Goal: Transaction & Acquisition: Purchase product/service

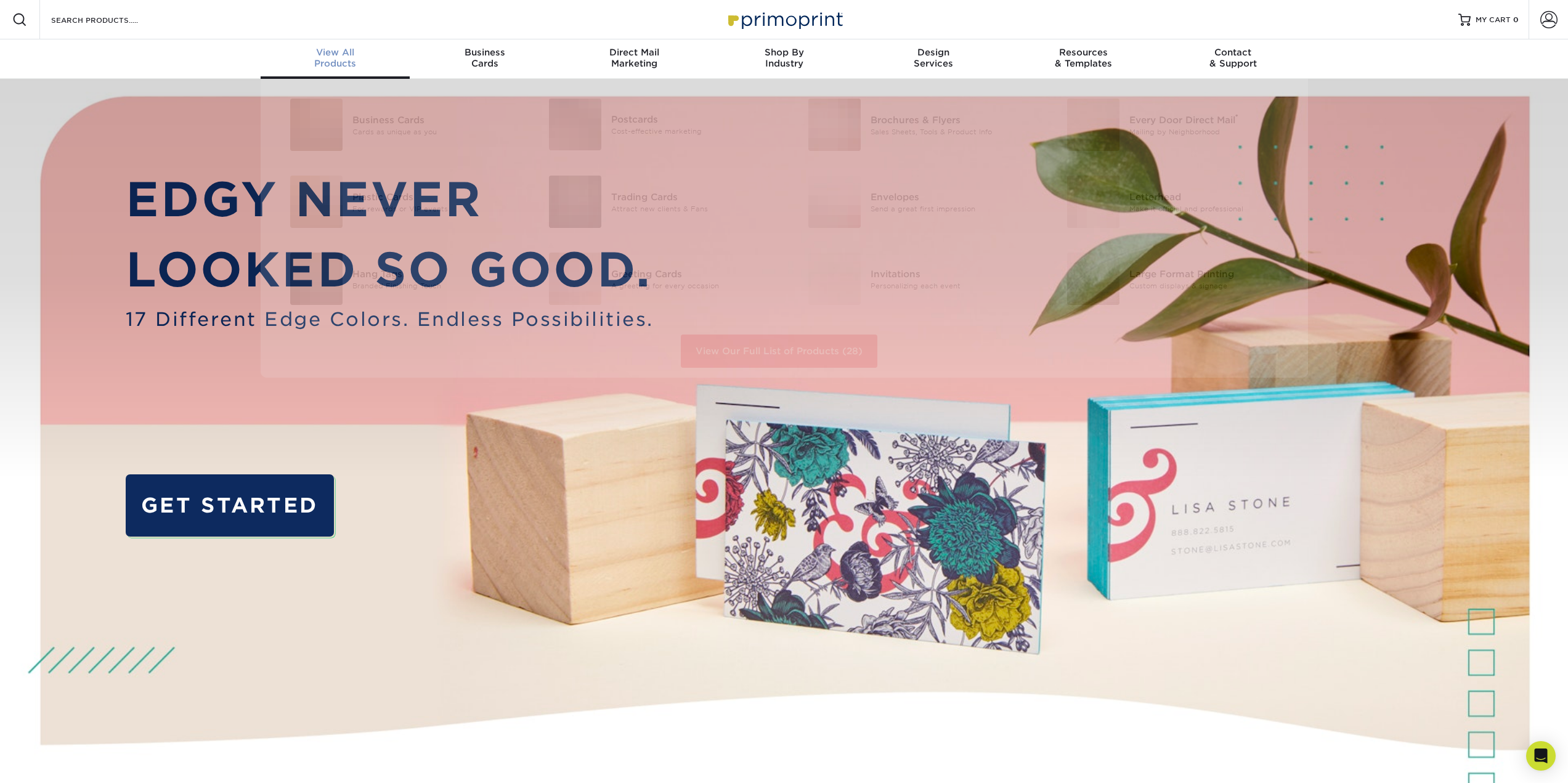
click at [351, 56] on span "View All" at bounding box center [335, 52] width 150 height 11
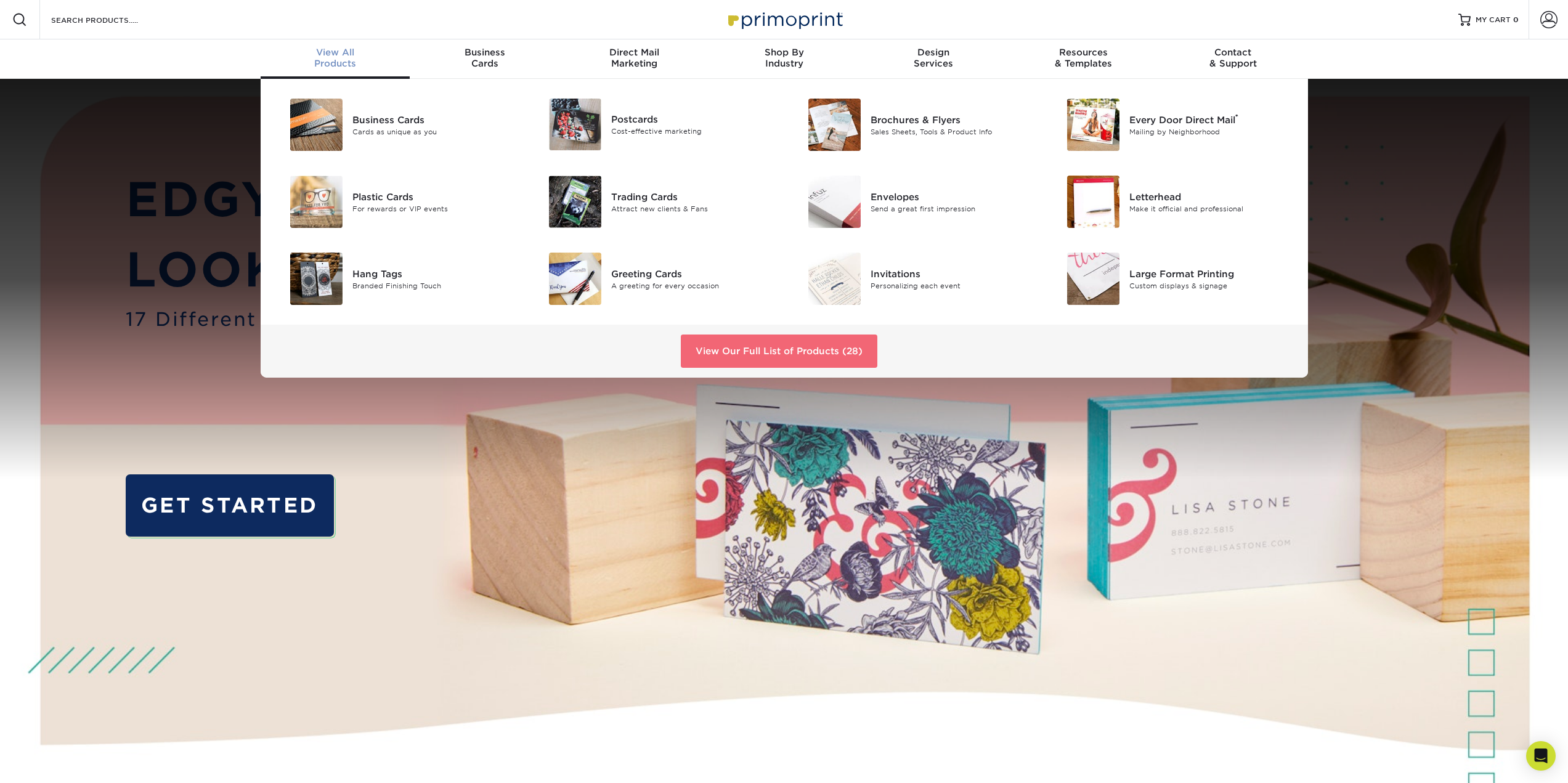
click at [724, 352] on link "View Our Full List of Products (28)" at bounding box center [779, 351] width 197 height 34
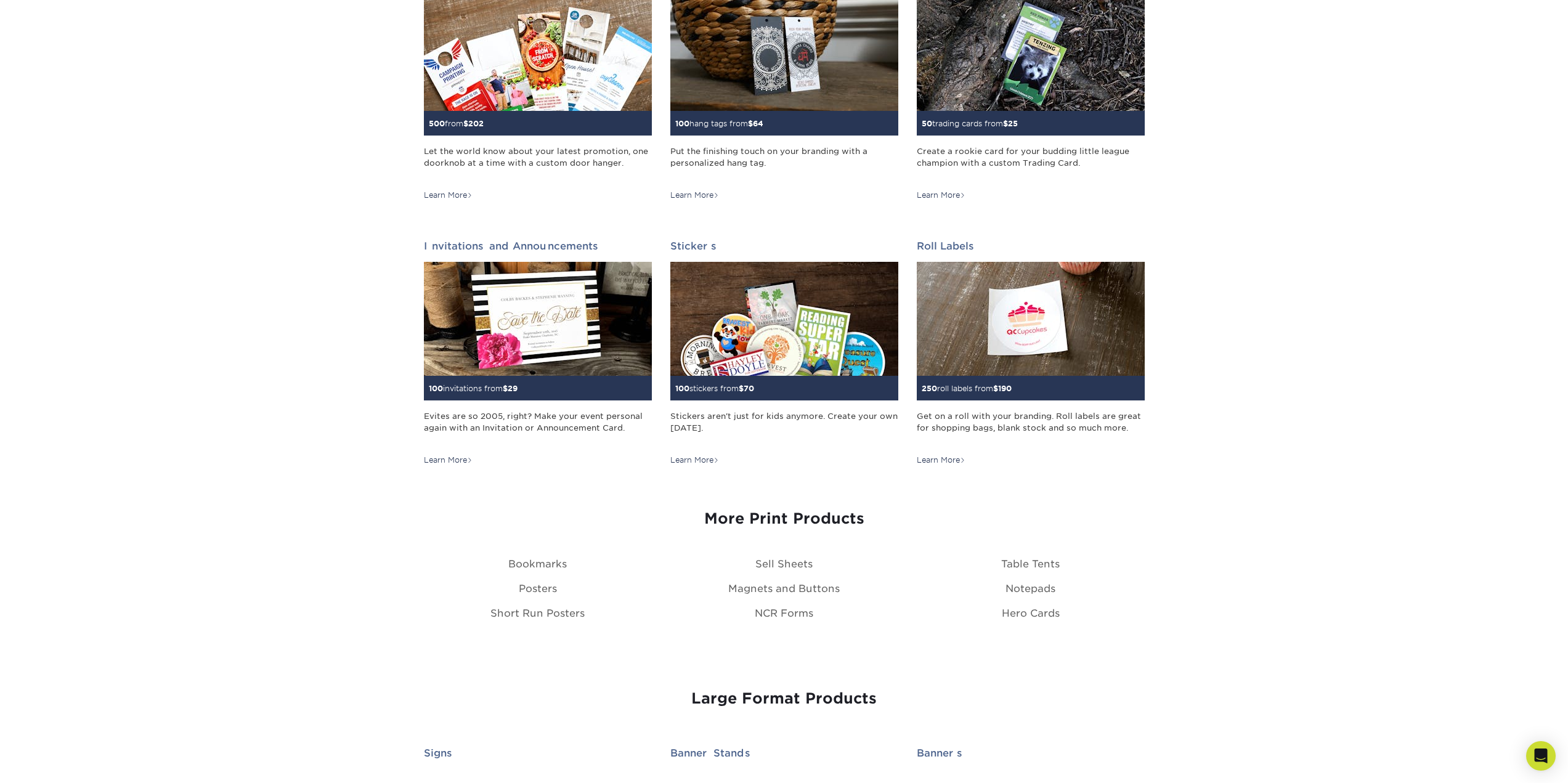
scroll to position [1048, 0]
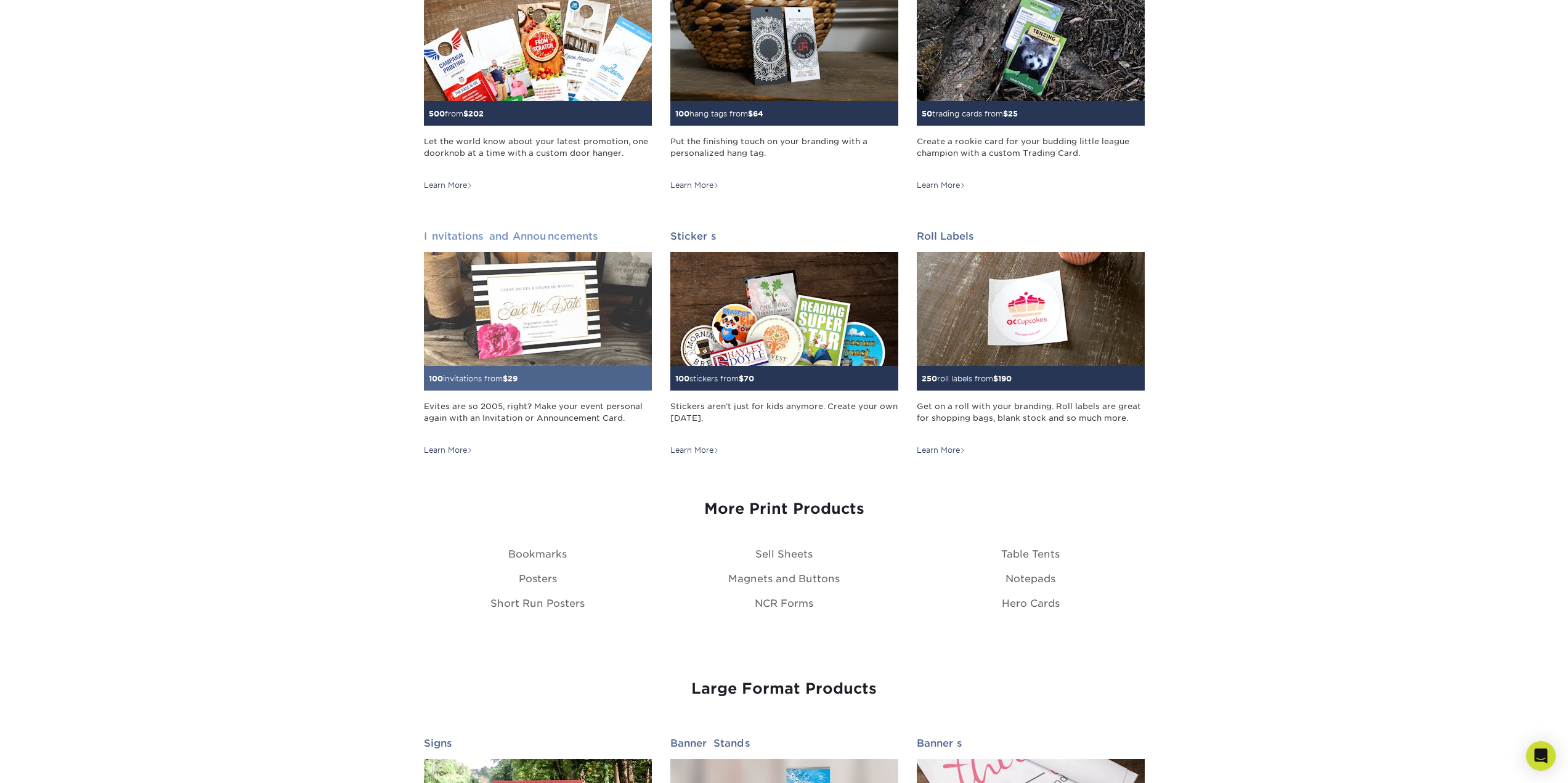
click at [452, 447] on div "Learn More" at bounding box center [448, 450] width 49 height 11
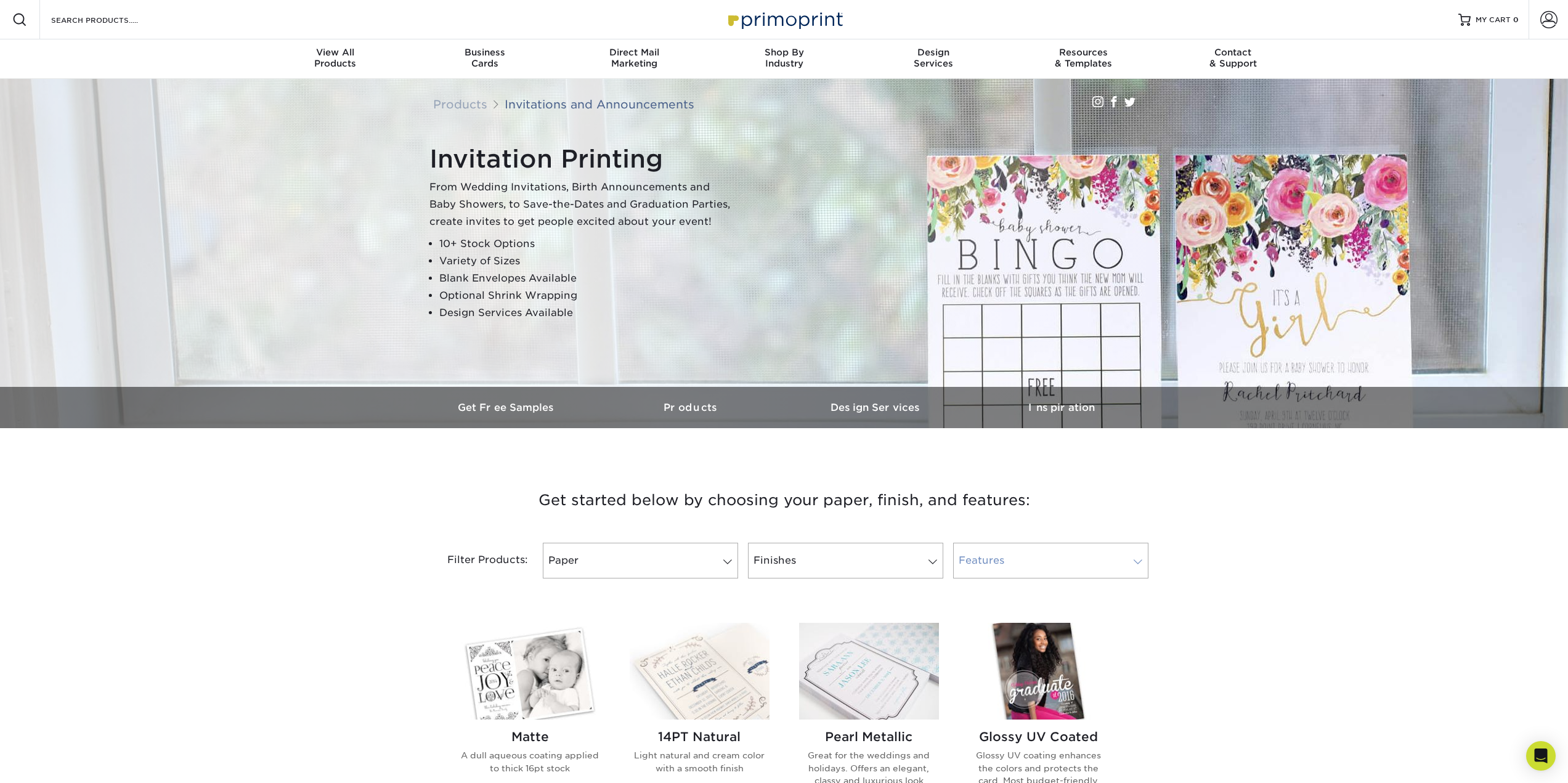
click at [1139, 561] on span at bounding box center [1138, 561] width 18 height 10
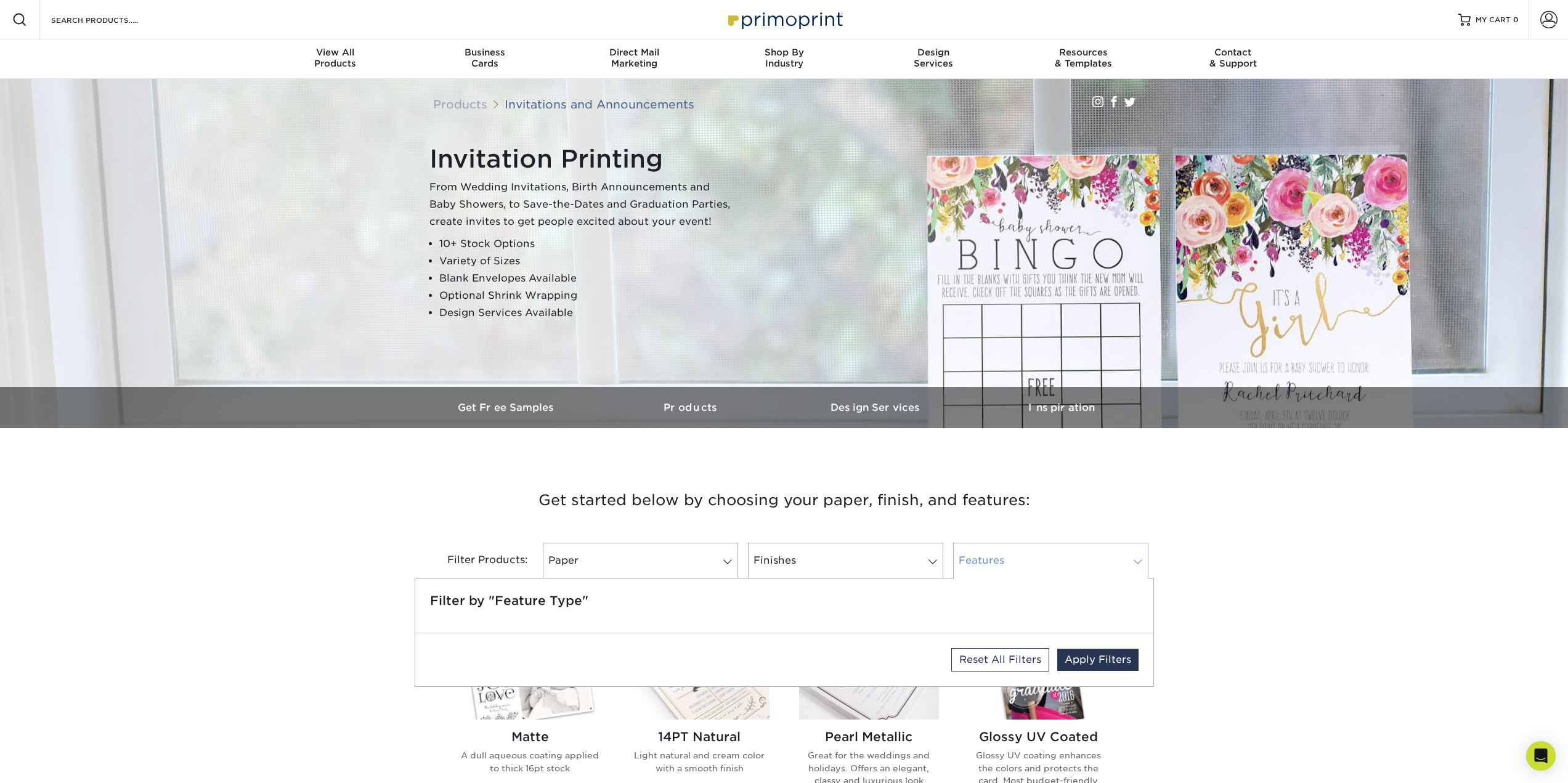
click at [1142, 560] on span at bounding box center [1138, 561] width 18 height 10
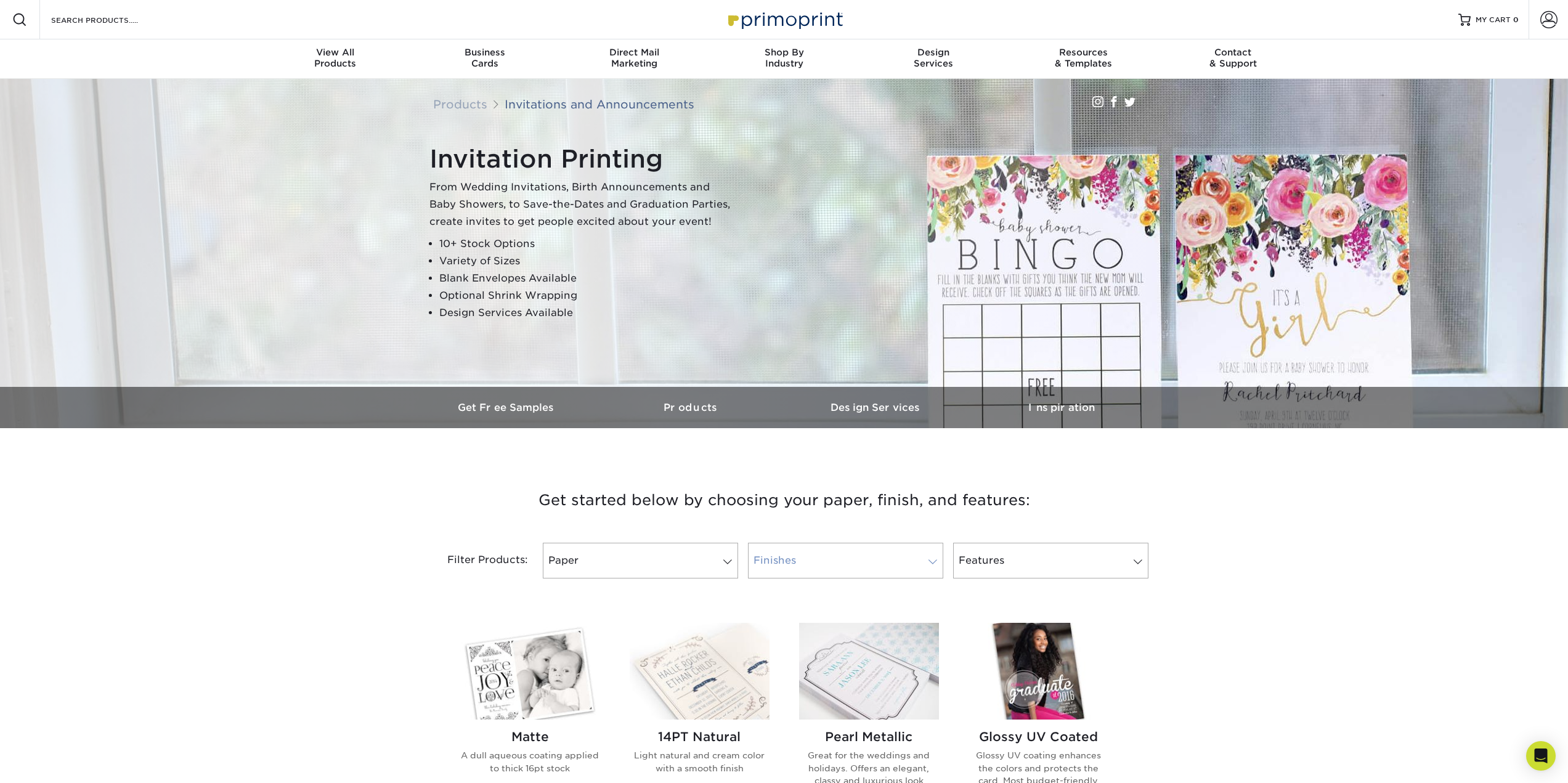
click at [930, 564] on span at bounding box center [933, 561] width 18 height 10
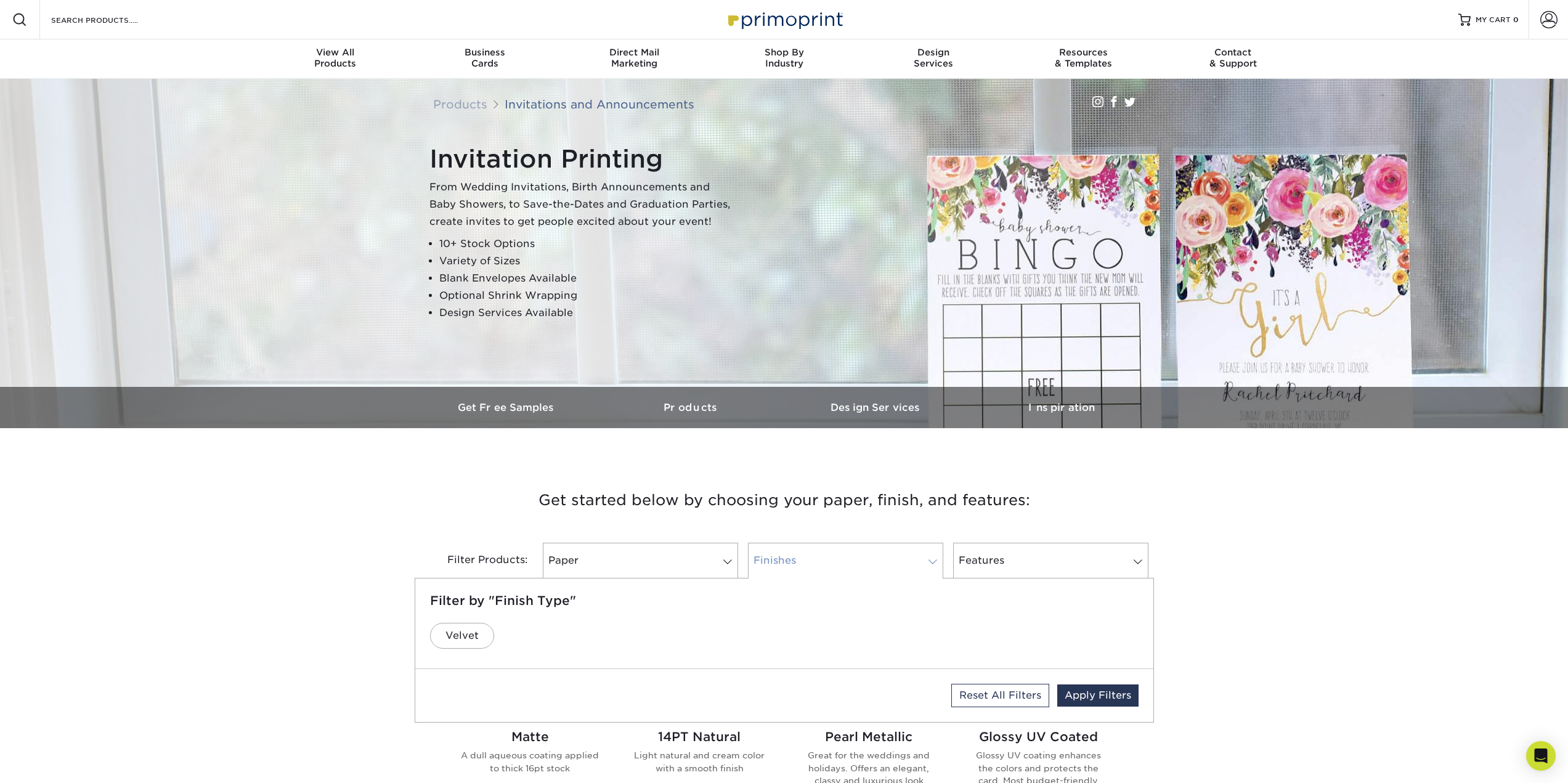
click at [933, 557] on span at bounding box center [933, 561] width 18 height 10
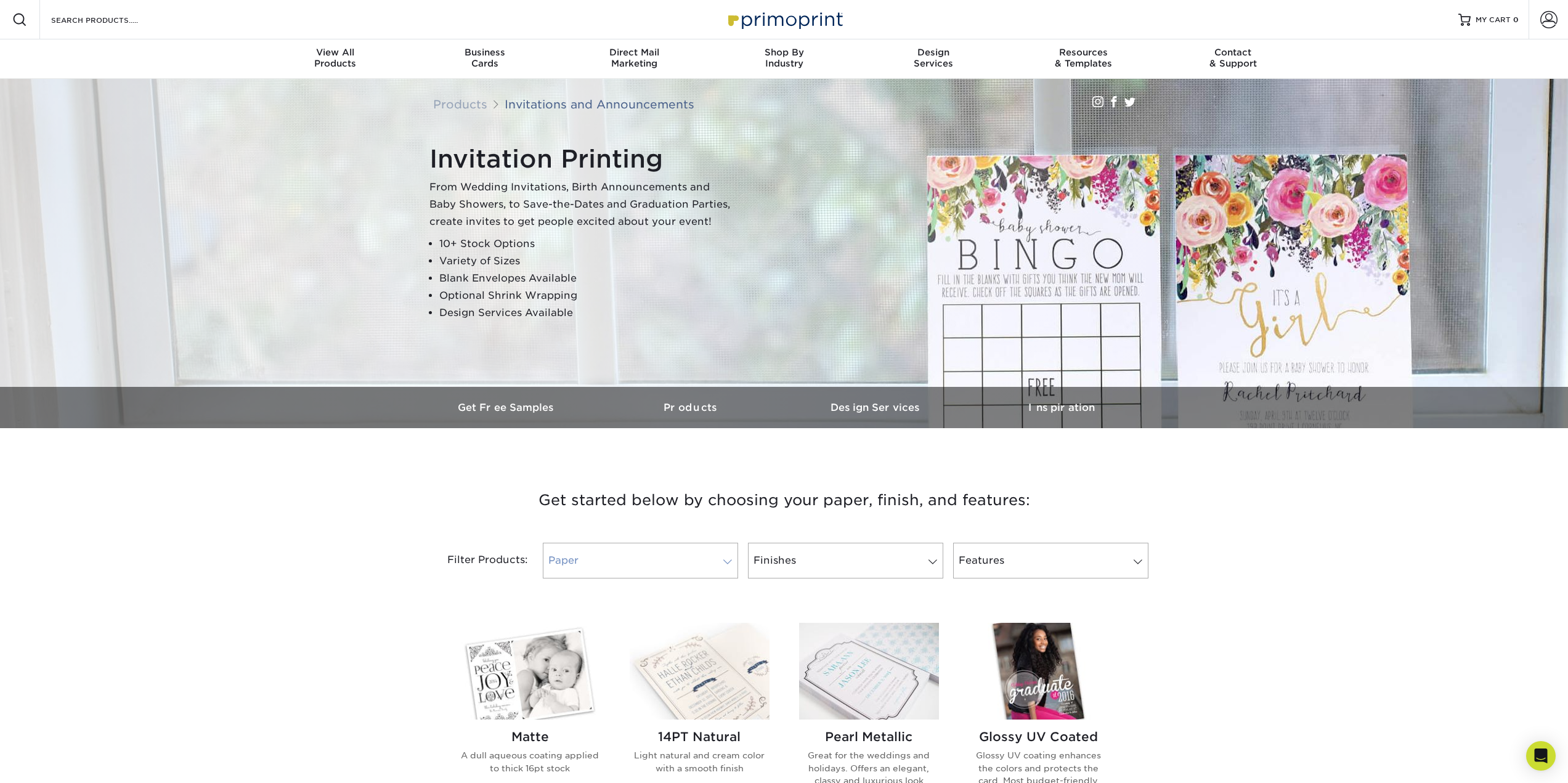
click at [727, 560] on span at bounding box center [728, 561] width 18 height 10
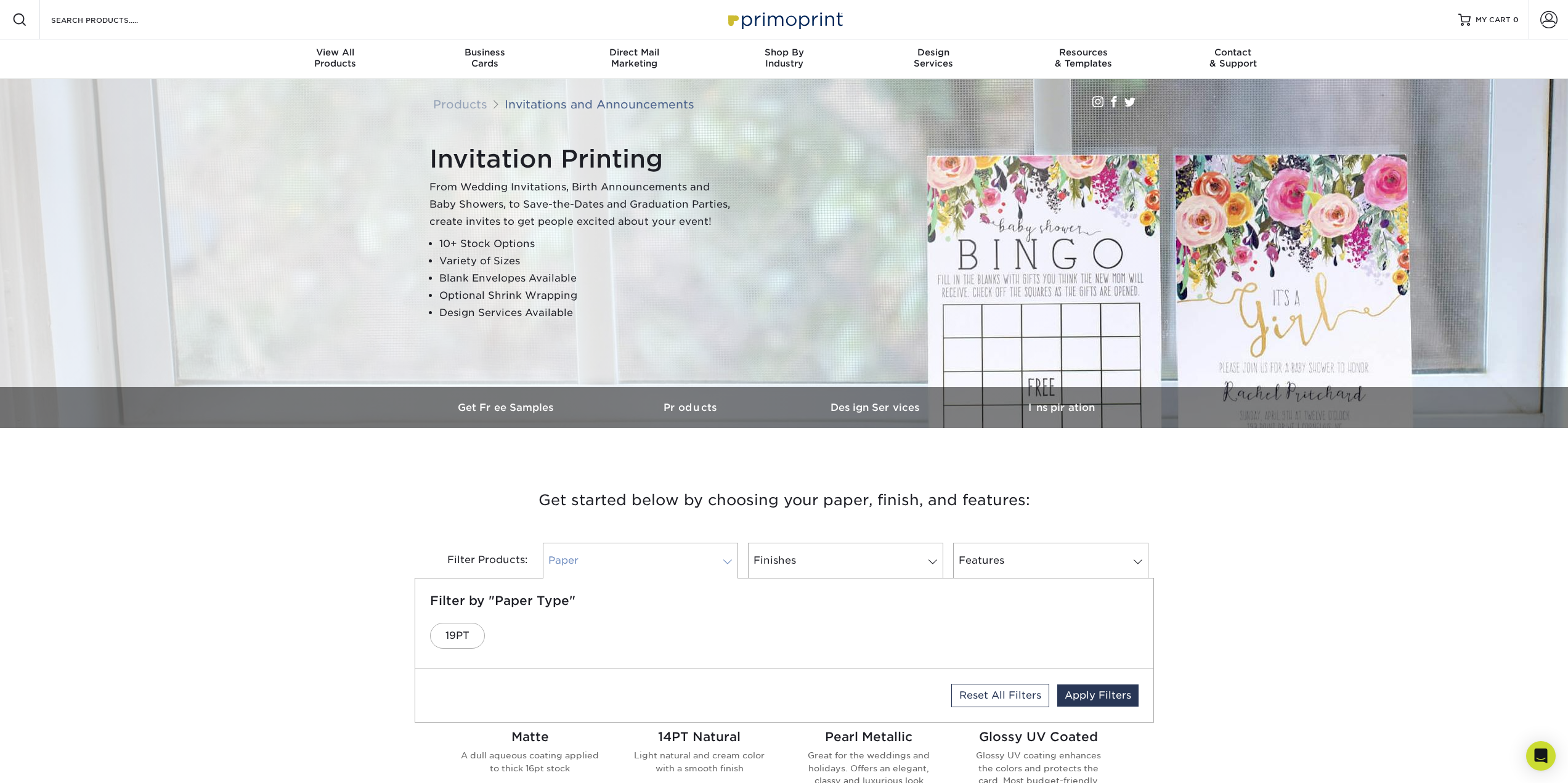
click at [727, 560] on span at bounding box center [728, 561] width 18 height 10
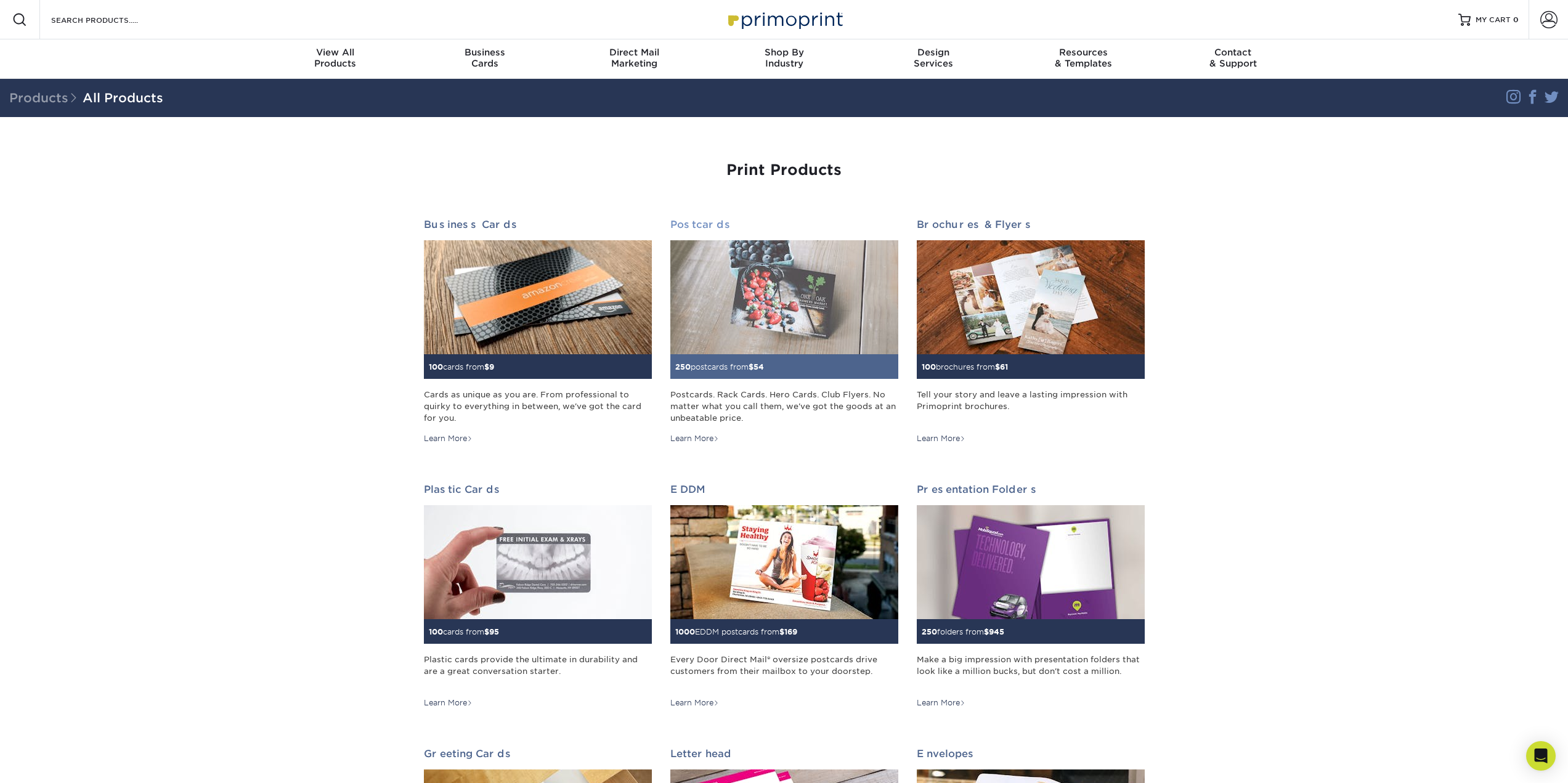
click at [728, 377] on div "250 postcards from $ 54" at bounding box center [784, 366] width 228 height 25
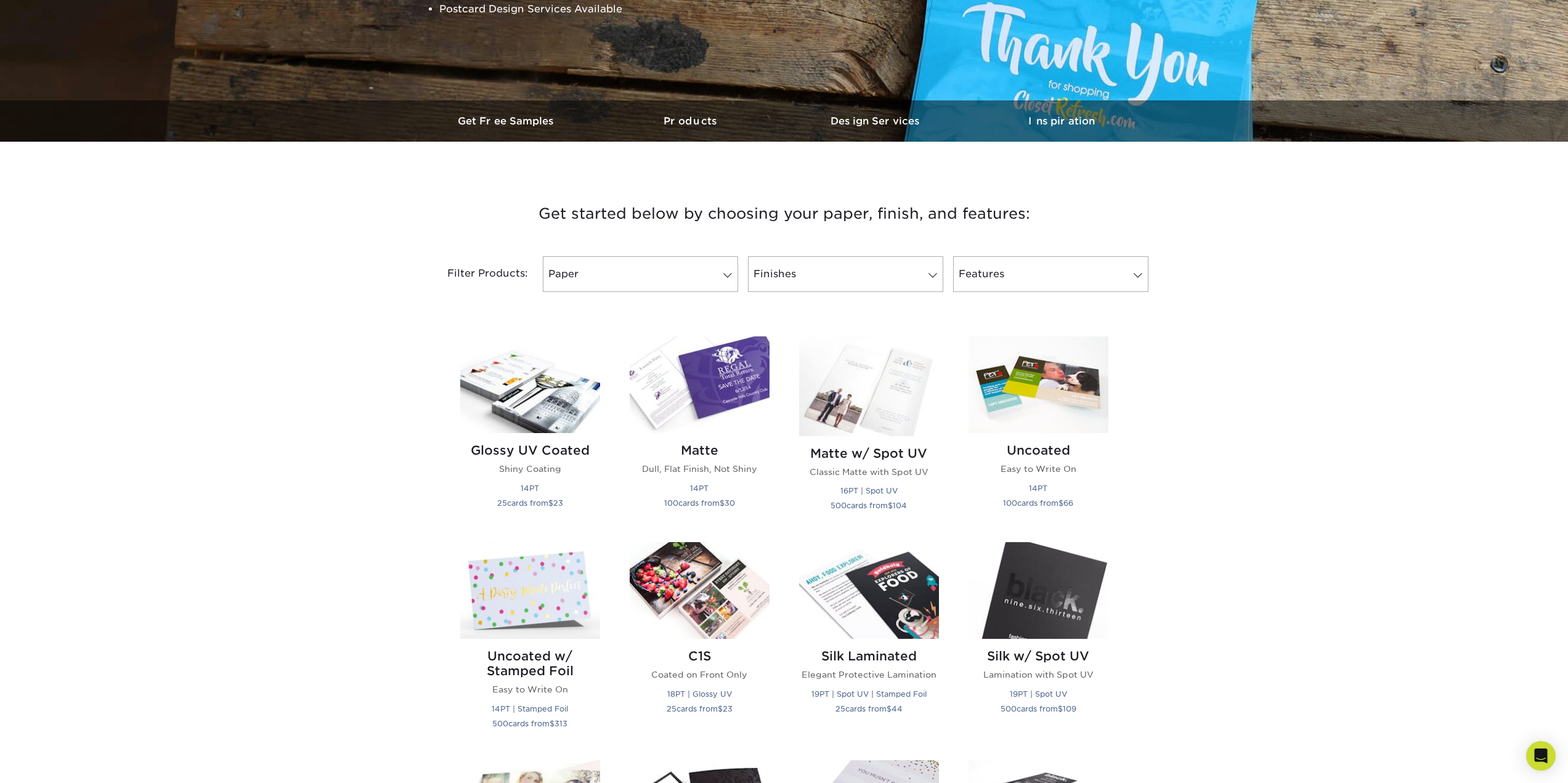
scroll to position [308, 0]
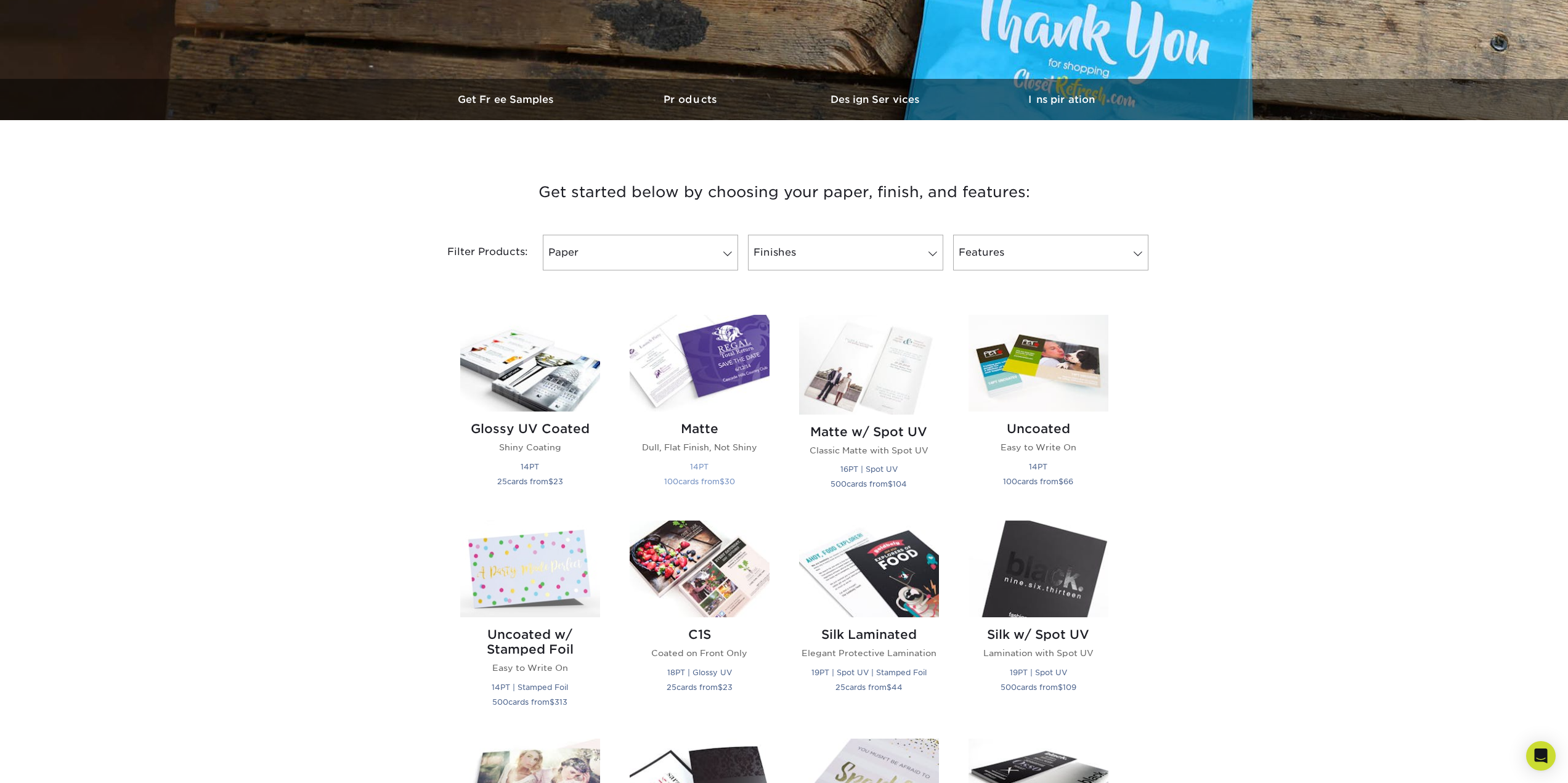
click at [702, 425] on h2 "Matte" at bounding box center [699, 428] width 139 height 15
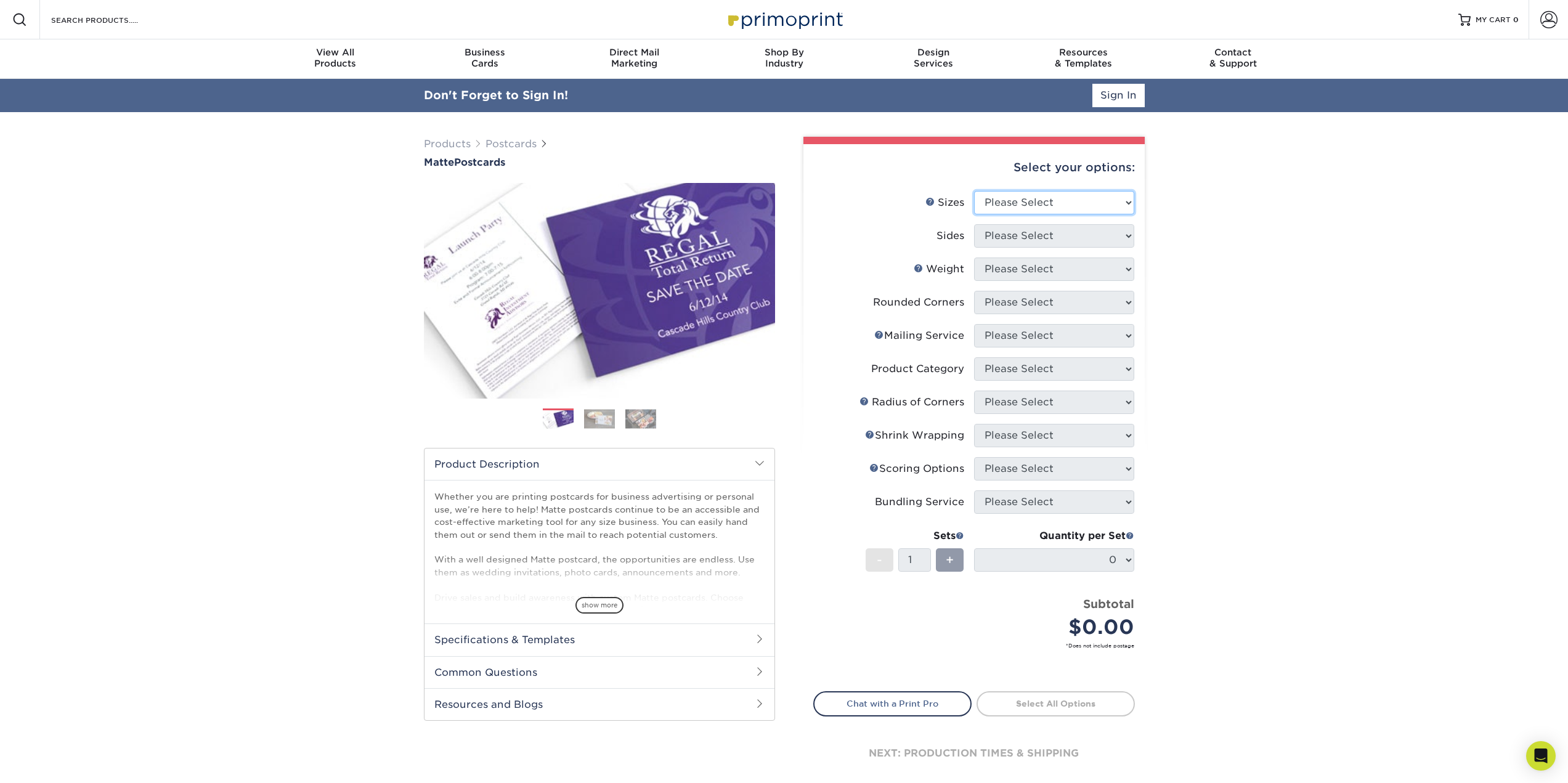
click at [1131, 200] on select "Please Select 1.5" x 7" 2" x 4" 2" x 6" 2" x 7" 2" x 8" 2.12" x 5.5" 2.125" x 5…" at bounding box center [1053, 202] width 160 height 24
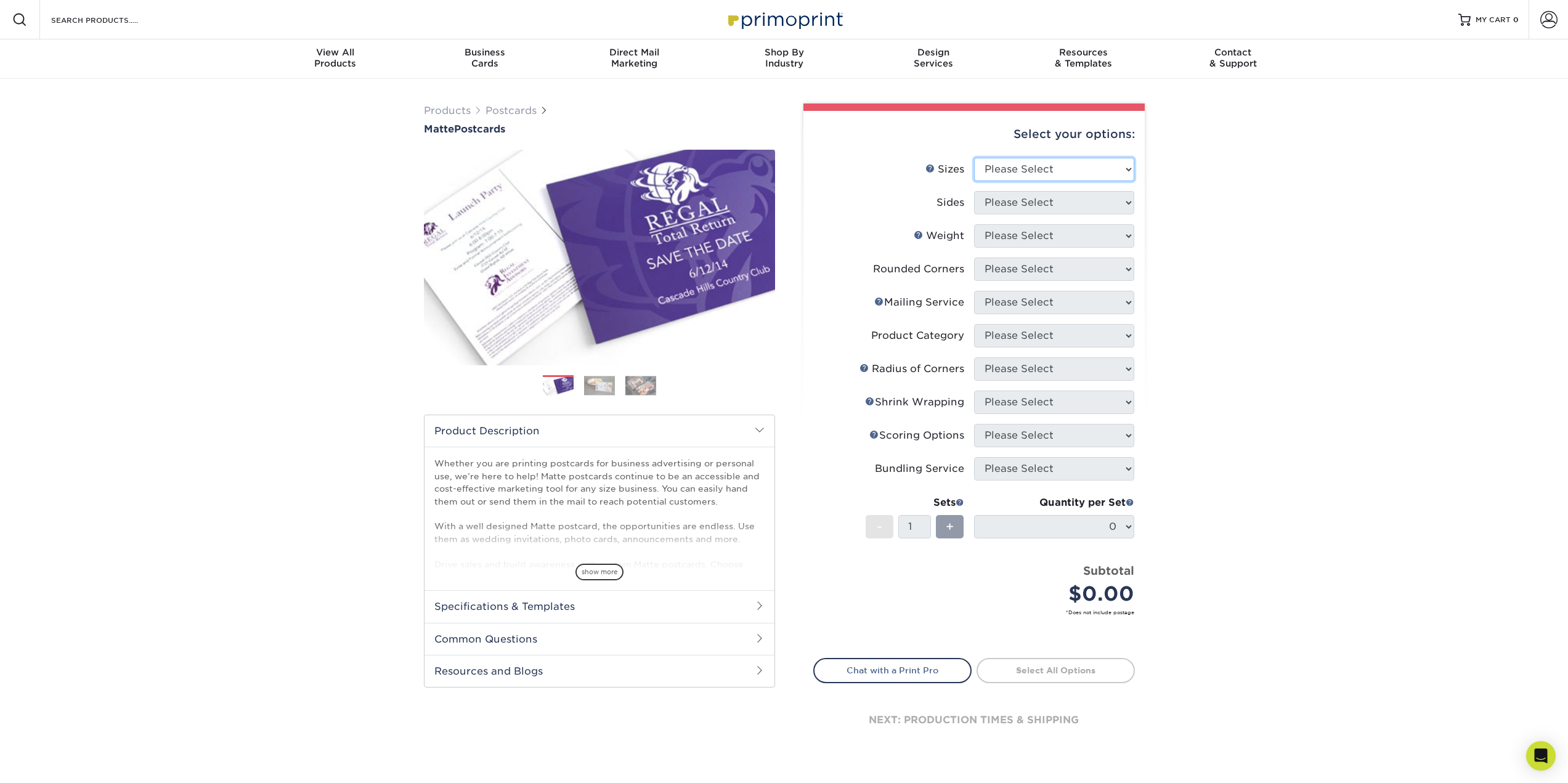
select select "5.00x7.00"
click at [974, 158] on select "Please Select 1.5" x 7" 2" x 4" 2" x 6" 2" x 7" 2" x 8" 2.12" x 5.5" 2.125" x 5…" at bounding box center [1053, 169] width 160 height 24
click at [1082, 203] on select "Please Select Print Both Sides Print Front Only" at bounding box center [1053, 202] width 160 height 24
select select "13abbda7-1d64-4f25-8bb2-c179b224825d"
click at [974, 191] on select "Please Select Print Both Sides Print Front Only" at bounding box center [1053, 202] width 160 height 24
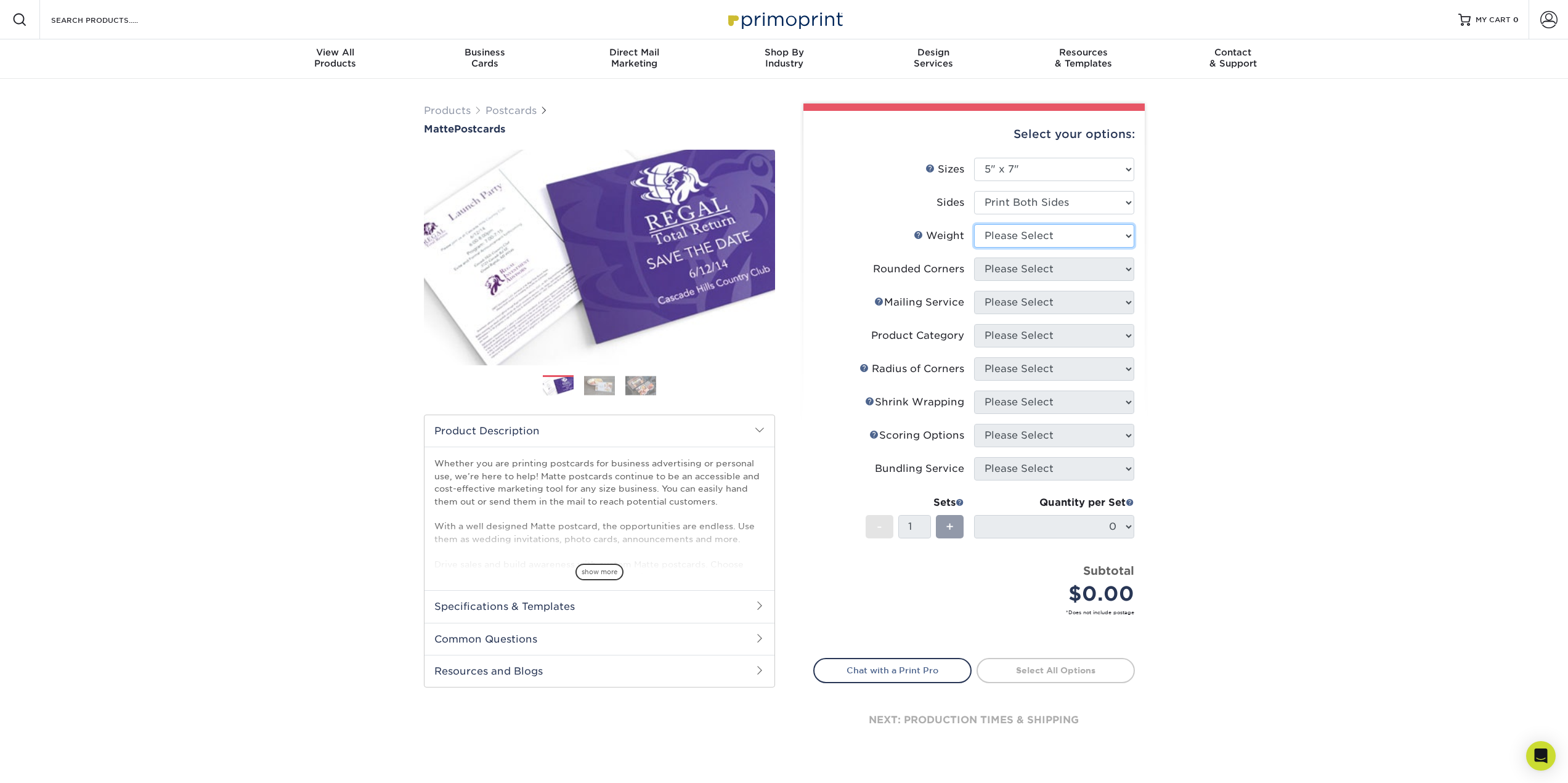
click at [1062, 240] on select "Please Select 14PT 16PT" at bounding box center [1053, 236] width 160 height 24
select select "14PT"
click at [974, 224] on select "Please Select 14PT 16PT" at bounding box center [1053, 236] width 160 height 24
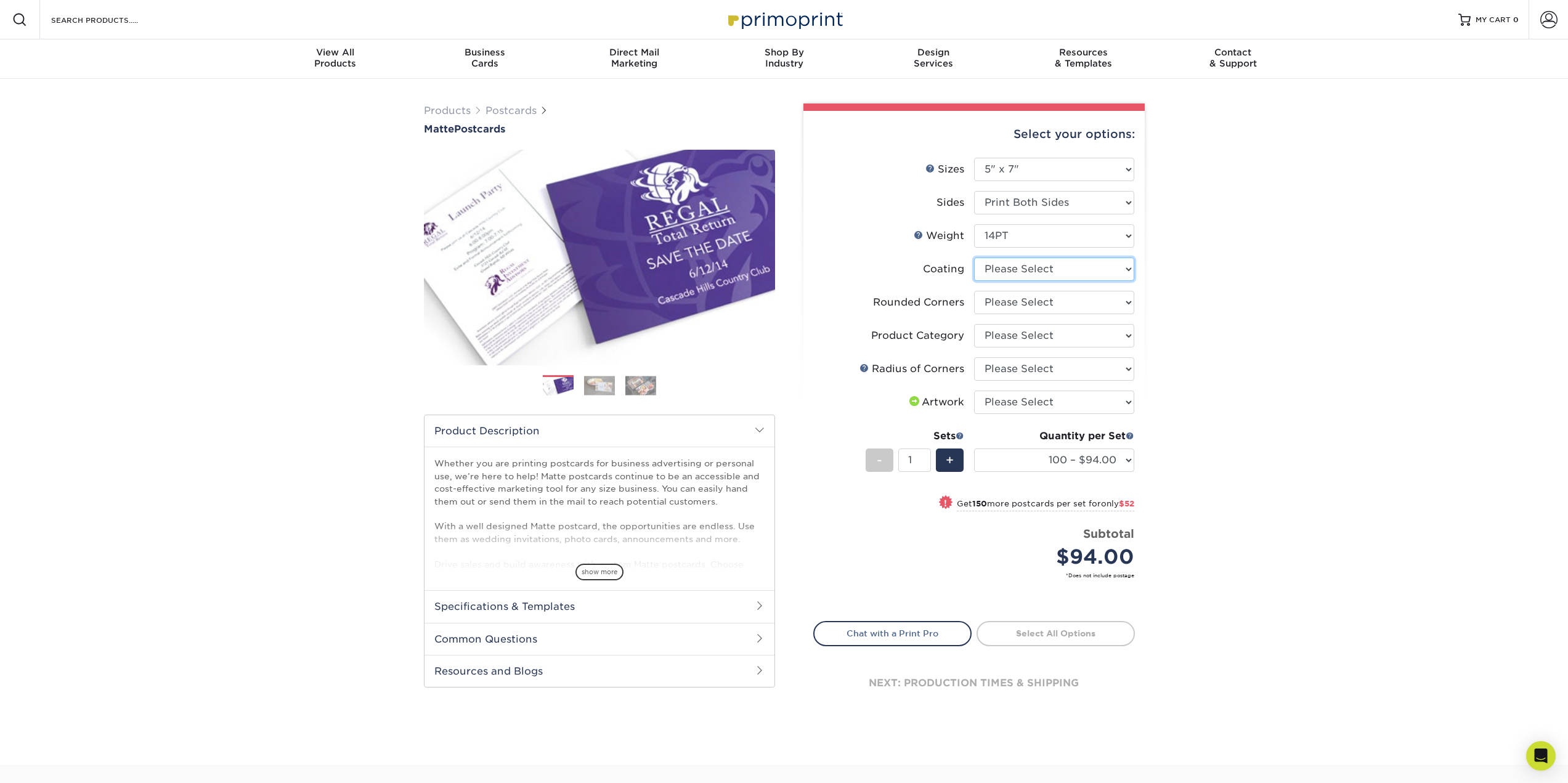
click at [1103, 274] on select at bounding box center [1053, 269] width 160 height 24
select select "121bb7b5-3b4d-429f-bd8d-bbf80e953313"
click at [974, 258] on select at bounding box center [1053, 269] width 160 height 24
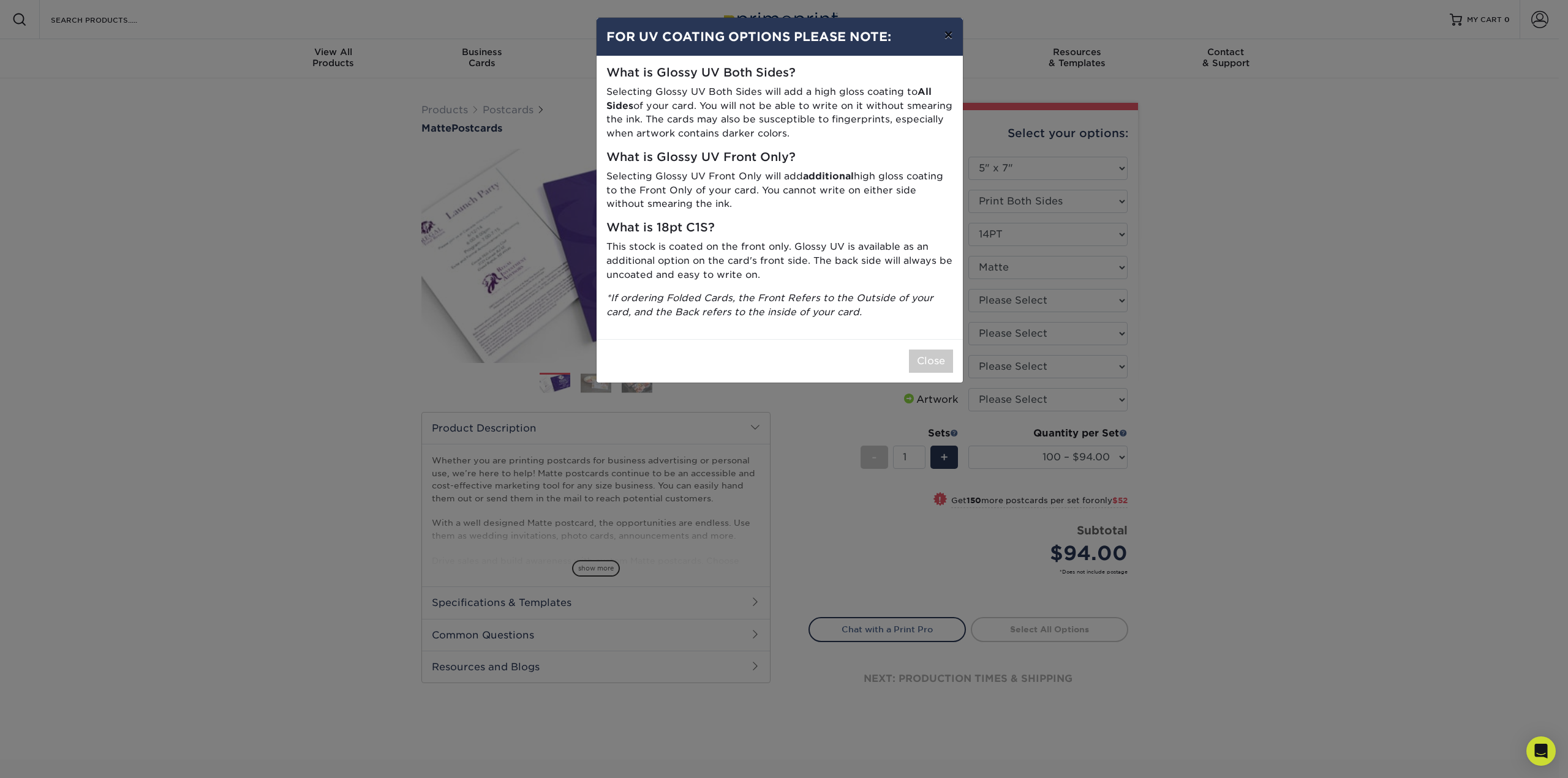
click at [946, 37] on button "×" at bounding box center [948, 34] width 28 height 34
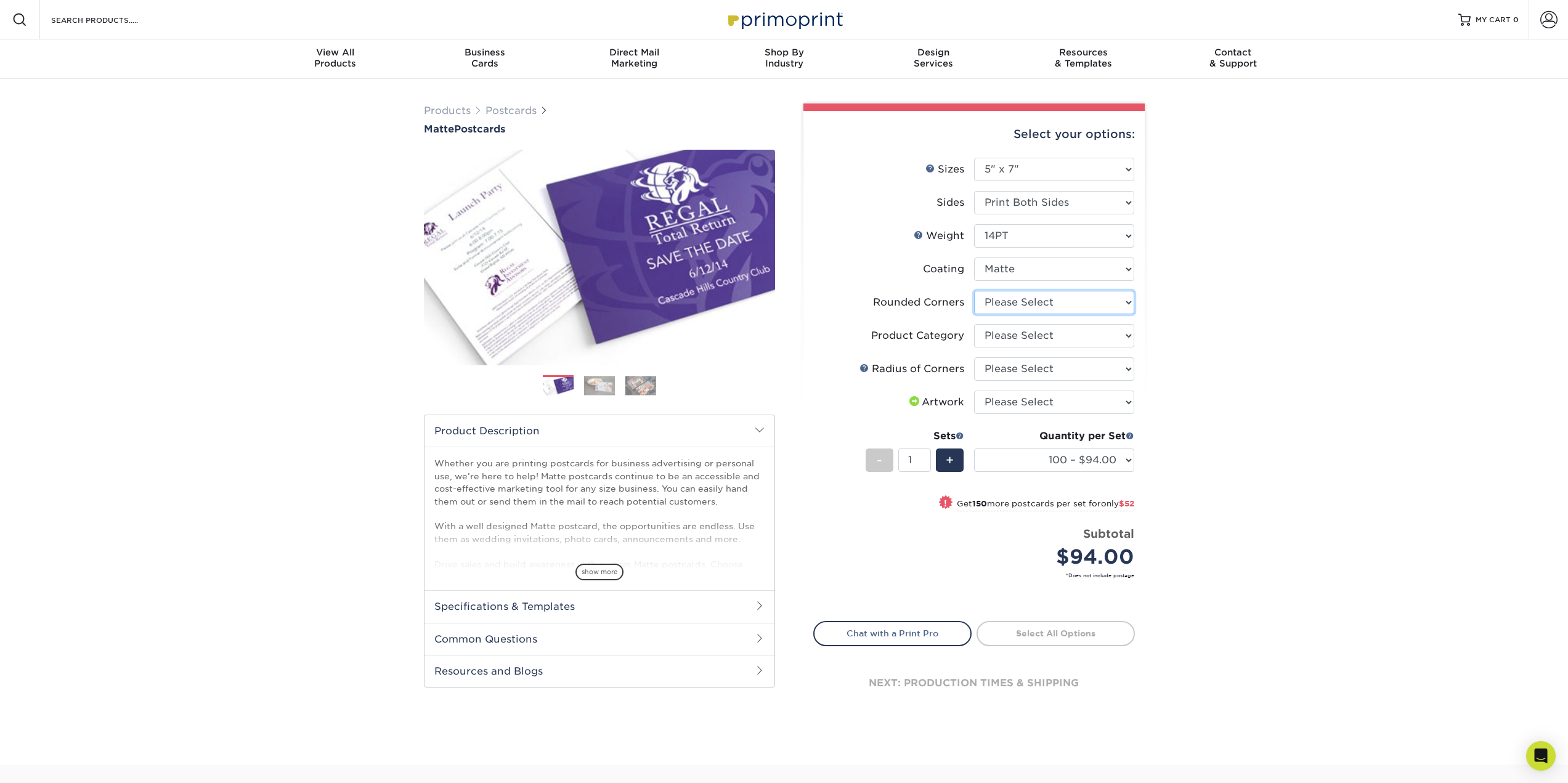
click at [1111, 299] on select "Please Select Yes - Round 4 Corners No" at bounding box center [1053, 302] width 160 height 24
select select "0"
click at [974, 290] on select "Please Select Yes - Round 4 Corners No" at bounding box center [1053, 302] width 160 height 24
select select
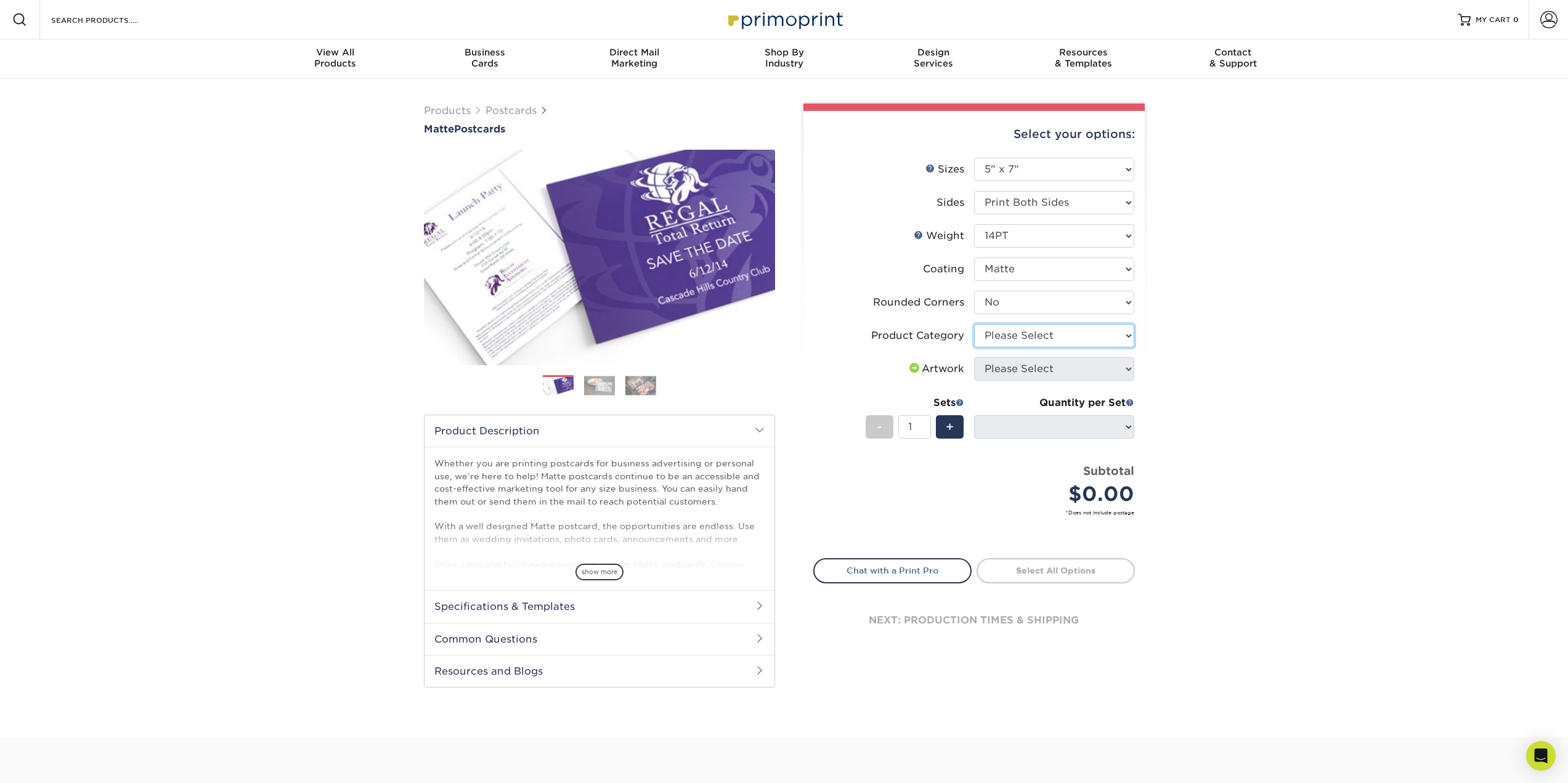
click at [1089, 334] on select "Please Select Postcards" at bounding box center [1053, 335] width 160 height 24
select select "9b7272e0-d6c8-4c3c-8e97-d3a1bcdab858"
click at [974, 324] on select "Please Select Postcards" at bounding box center [1053, 335] width 160 height 24
click at [909, 366] on span at bounding box center [914, 367] width 15 height 10
click at [949, 366] on div "Artwork" at bounding box center [935, 369] width 57 height 15
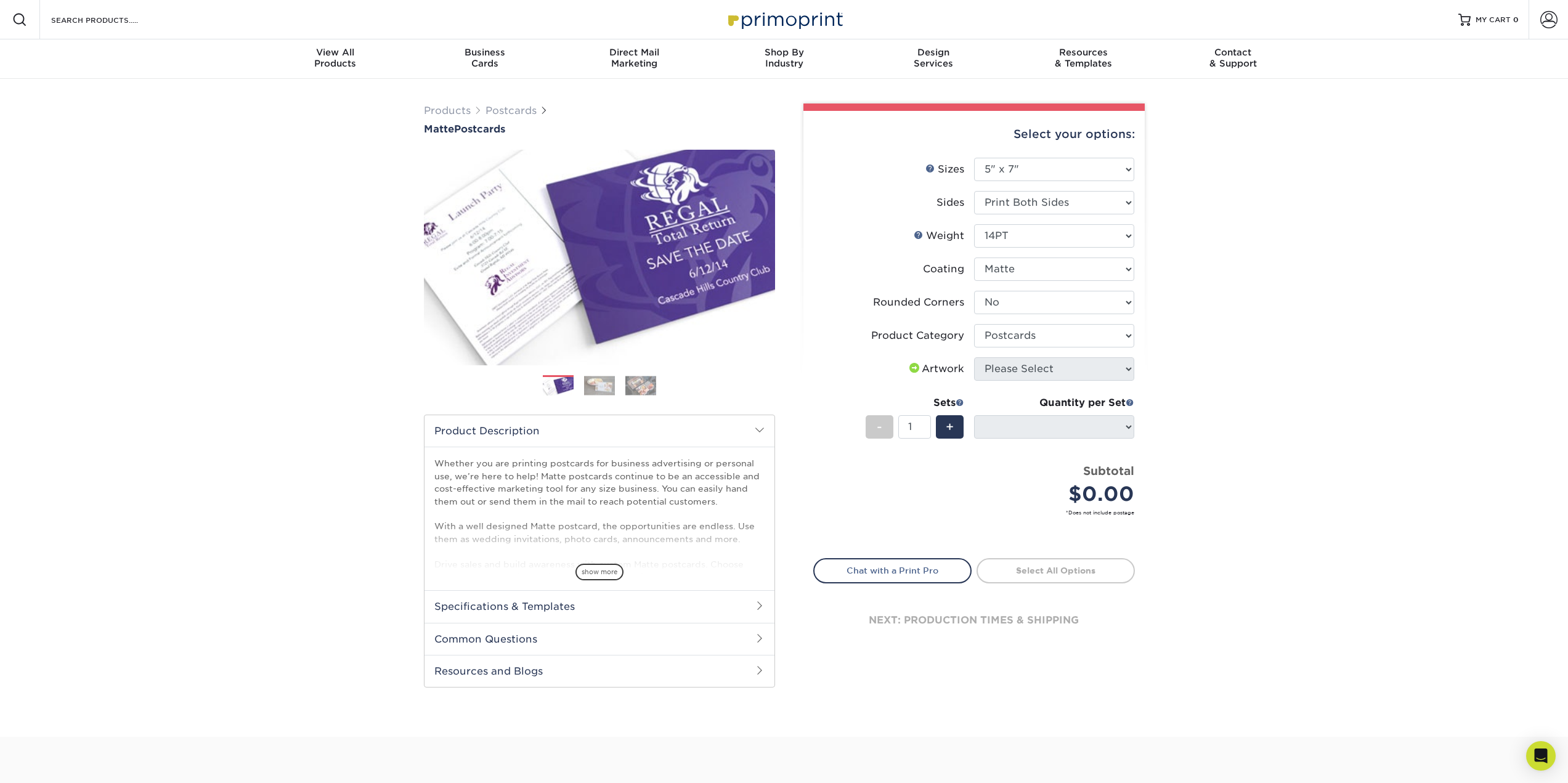
click at [907, 366] on span at bounding box center [914, 367] width 15 height 10
click at [956, 370] on div "Artwork" at bounding box center [935, 369] width 57 height 15
click at [1076, 173] on select "Please Select 1.5" x 7" 2" x 4" 2" x 6" 2" x 7" 2" x 8" 2.12" x 5.5" 2.125" x 5…" at bounding box center [1053, 169] width 160 height 24
click at [974, 158] on select "Please Select 1.5" x 7" 2" x 4" 2" x 6" 2" x 7" 2" x 8" 2.12" x 5.5" 2.125" x 5…" at bounding box center [1053, 169] width 160 height 24
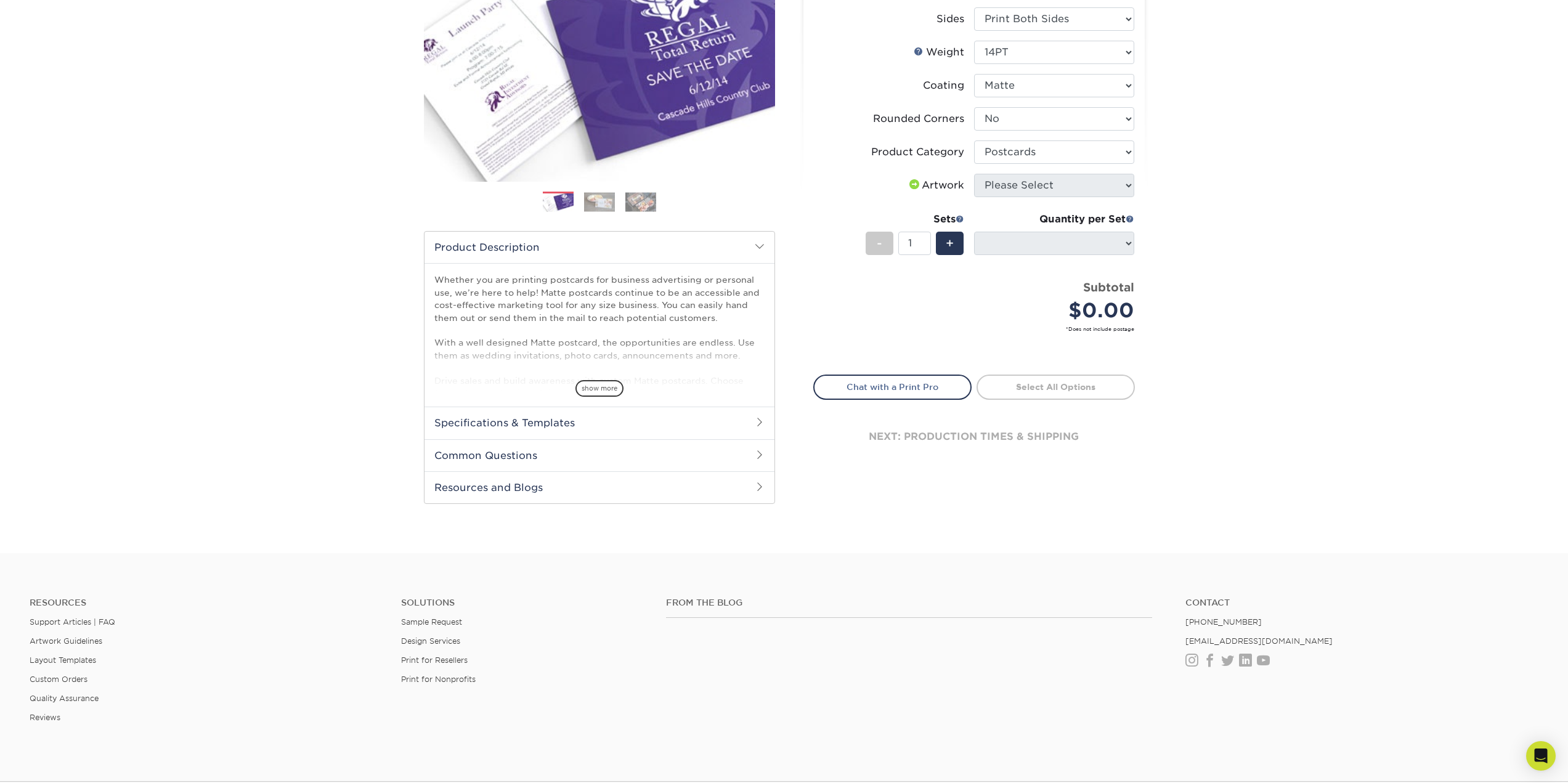
scroll to position [184, 0]
click at [964, 439] on div "next: production times & shipping" at bounding box center [974, 436] width 321 height 74
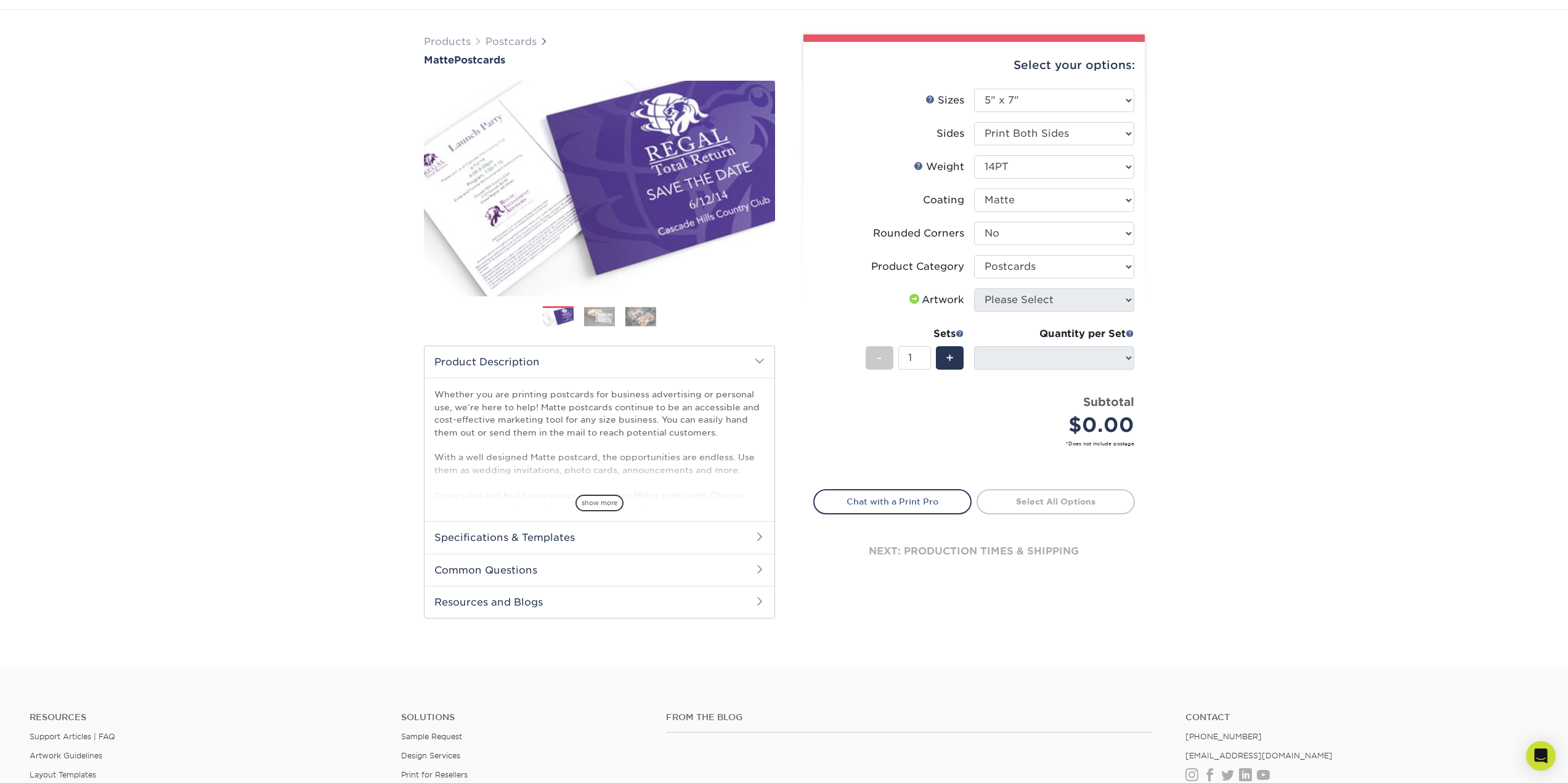
scroll to position [62, 0]
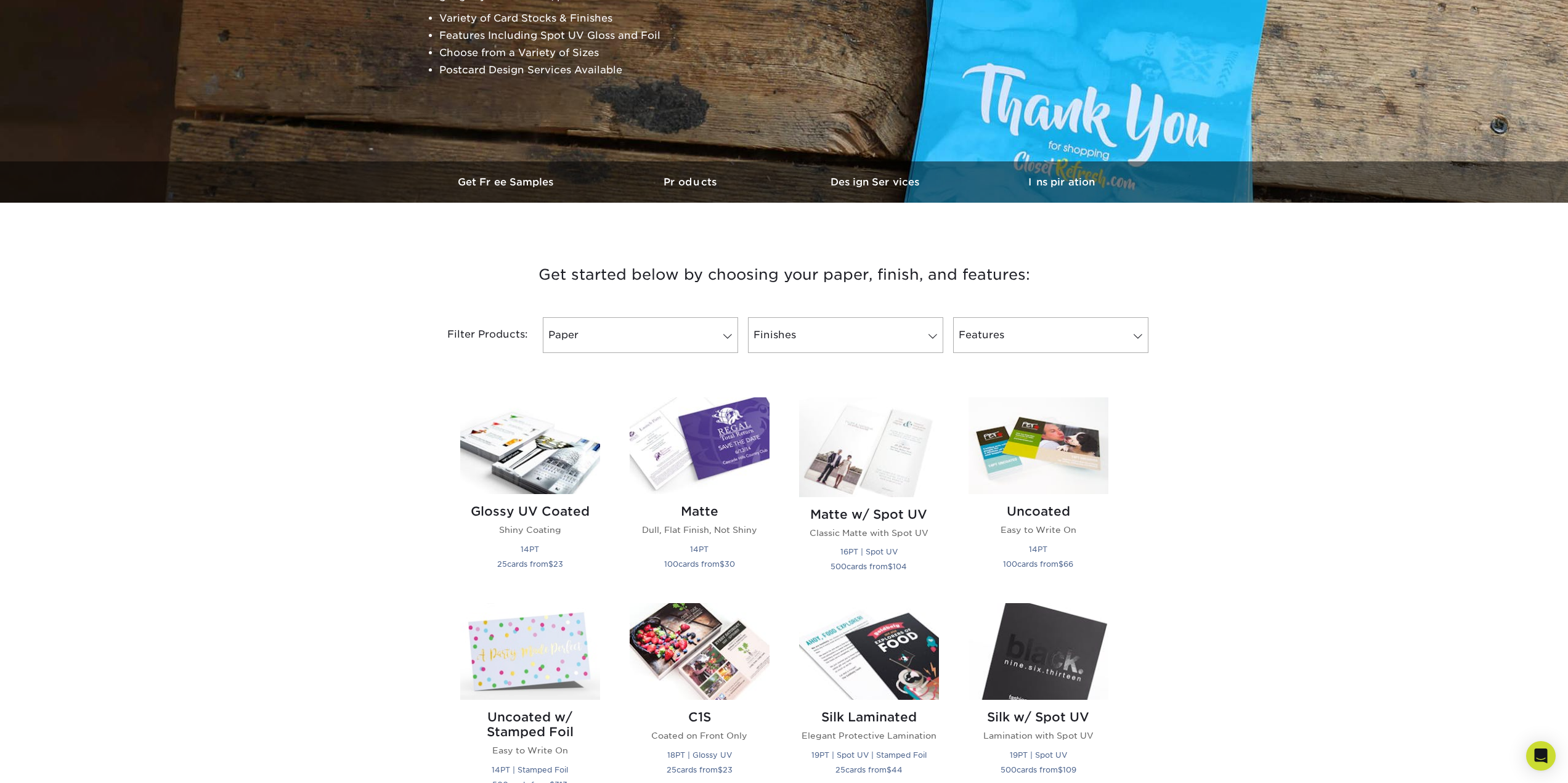
scroll to position [246, 0]
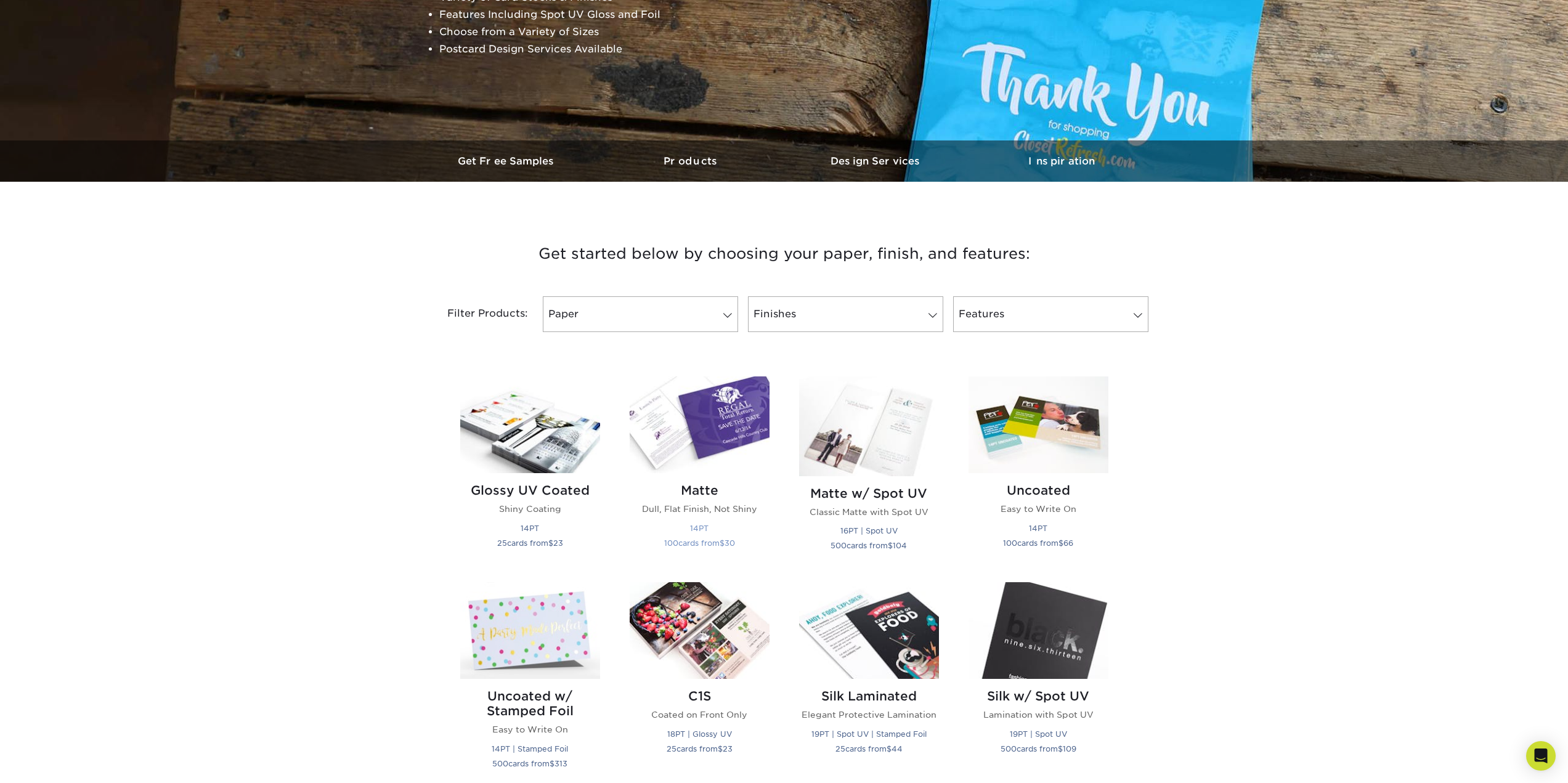
click at [697, 505] on p "Dull, Flat Finish, Not Shiny" at bounding box center [699, 509] width 139 height 12
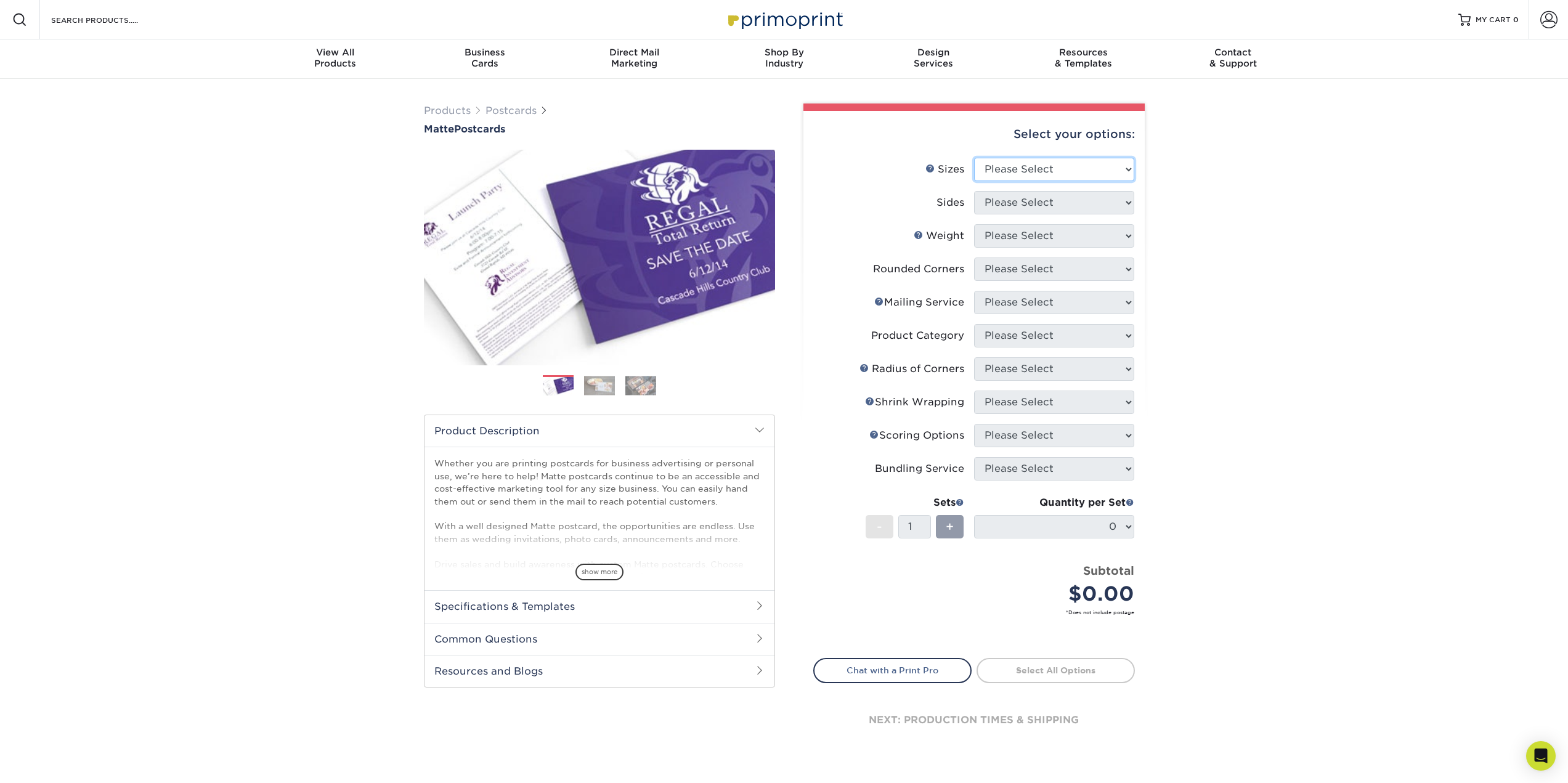
click at [1064, 176] on select "Please Select 1.5" x 7" 2" x 4" 2" x 6" 2" x 7" 2" x 8" 2.12" x 5.5" 2.125" x 5…" at bounding box center [1053, 169] width 160 height 24
select select "5.00x7.00"
click at [974, 158] on select "Please Select 1.5" x 7" 2" x 4" 2" x 6" 2" x 7" 2" x 8" 2.12" x 5.5" 2.125" x 5…" at bounding box center [1053, 169] width 160 height 24
click at [1097, 201] on select "Please Select Print Both Sides Print Front Only" at bounding box center [1053, 202] width 160 height 24
select select "13abbda7-1d64-4f25-8bb2-c179b224825d"
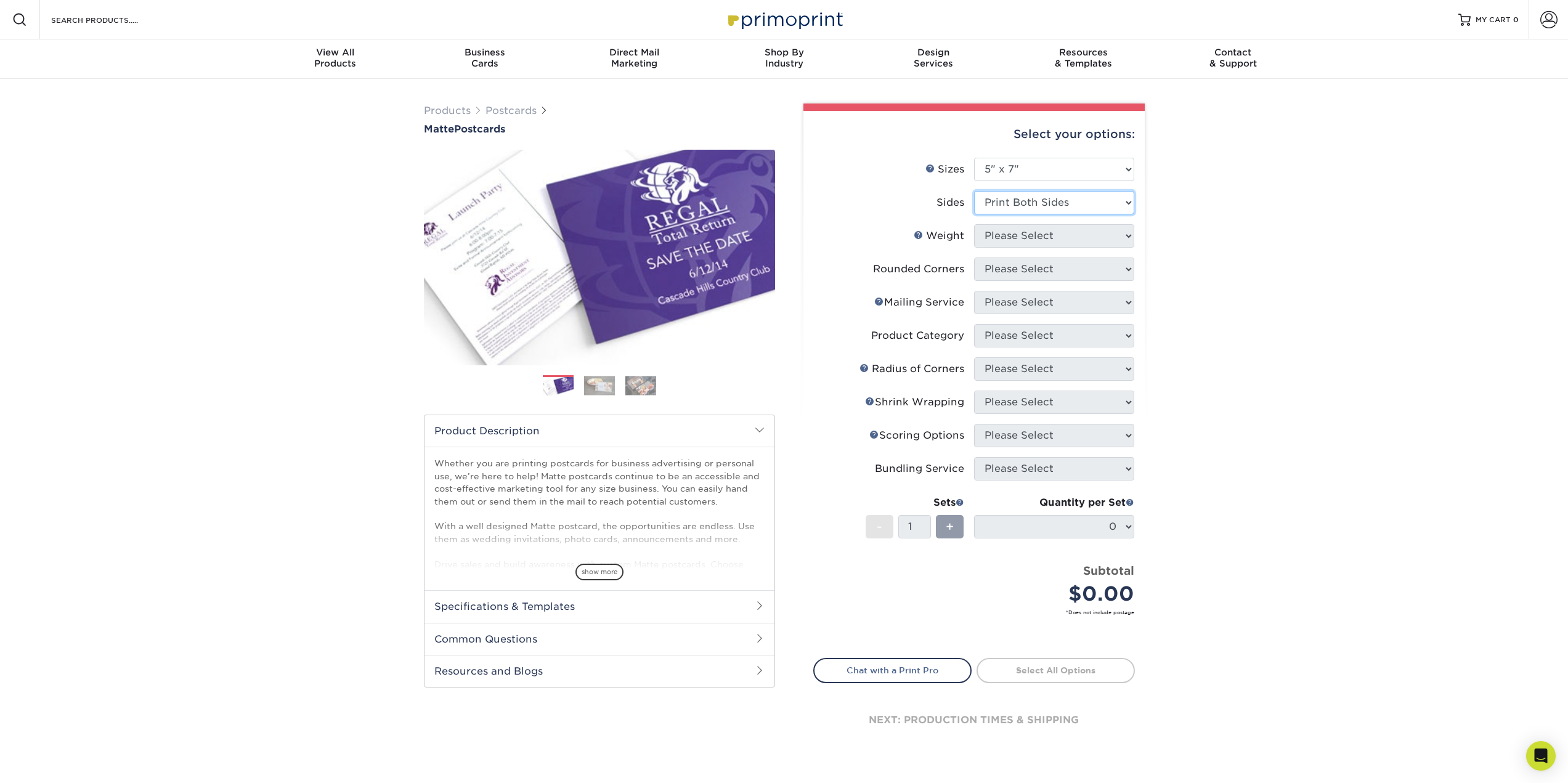
click at [974, 191] on select "Please Select Print Both Sides Print Front Only" at bounding box center [1053, 202] width 160 height 24
click at [878, 301] on link "Mailing Service Help" at bounding box center [878, 301] width 10 height 10
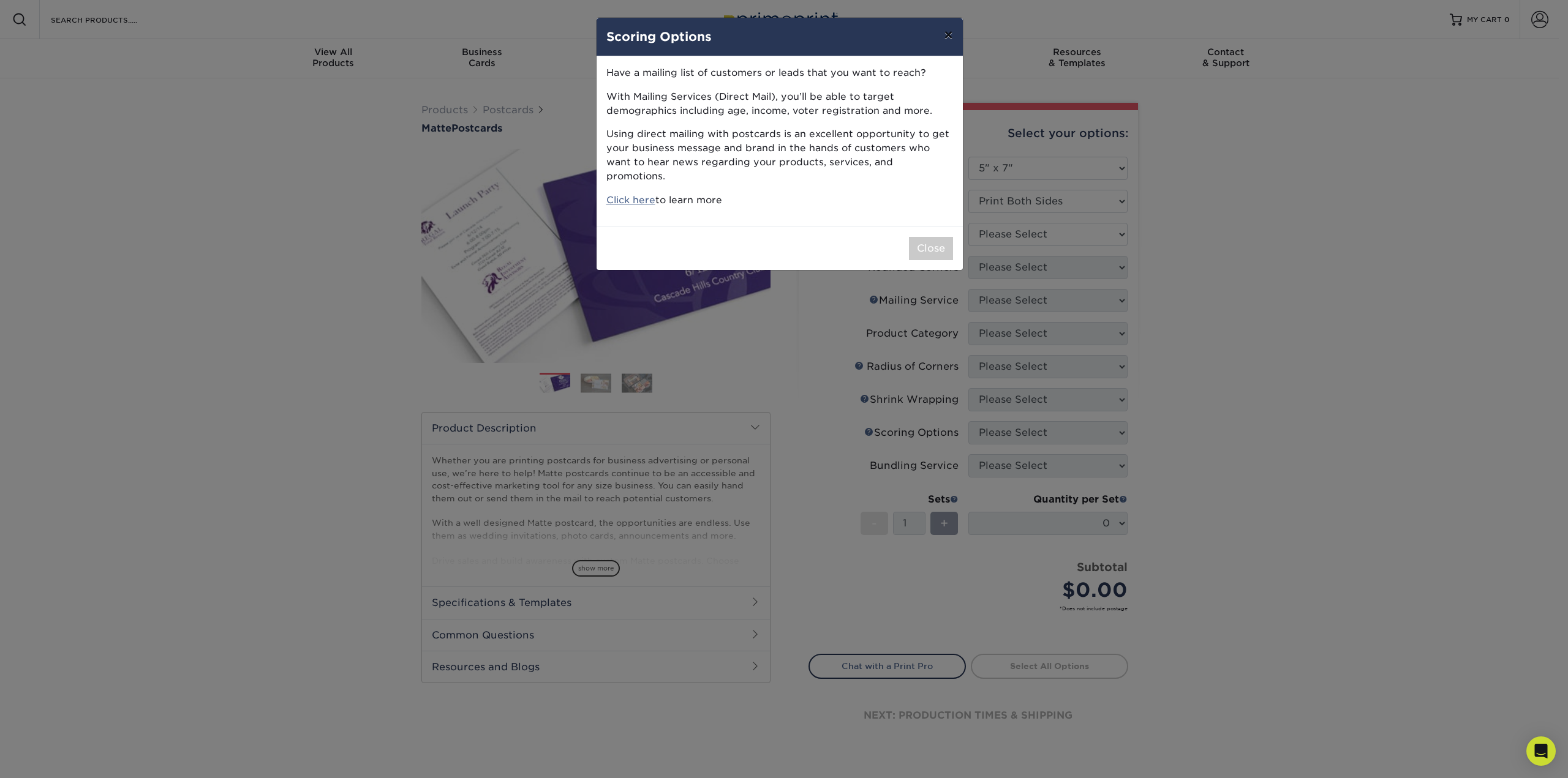
click at [949, 34] on button "×" at bounding box center [948, 34] width 28 height 34
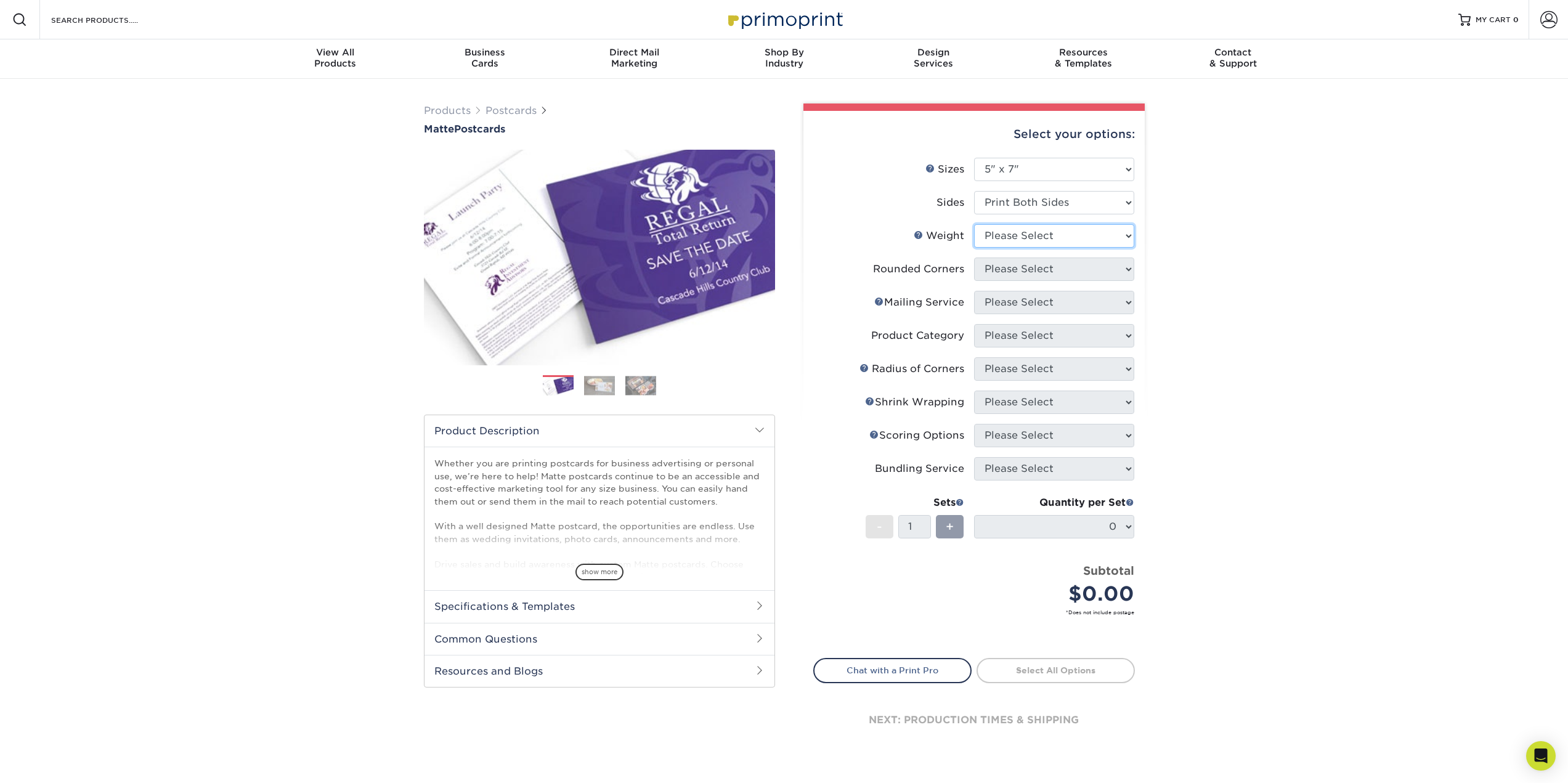
click at [1077, 236] on select "Please Select 14PT 16PT" at bounding box center [1053, 236] width 160 height 24
select select "14PT"
click at [974, 224] on select "Please Select 14PT 16PT" at bounding box center [1053, 236] width 160 height 24
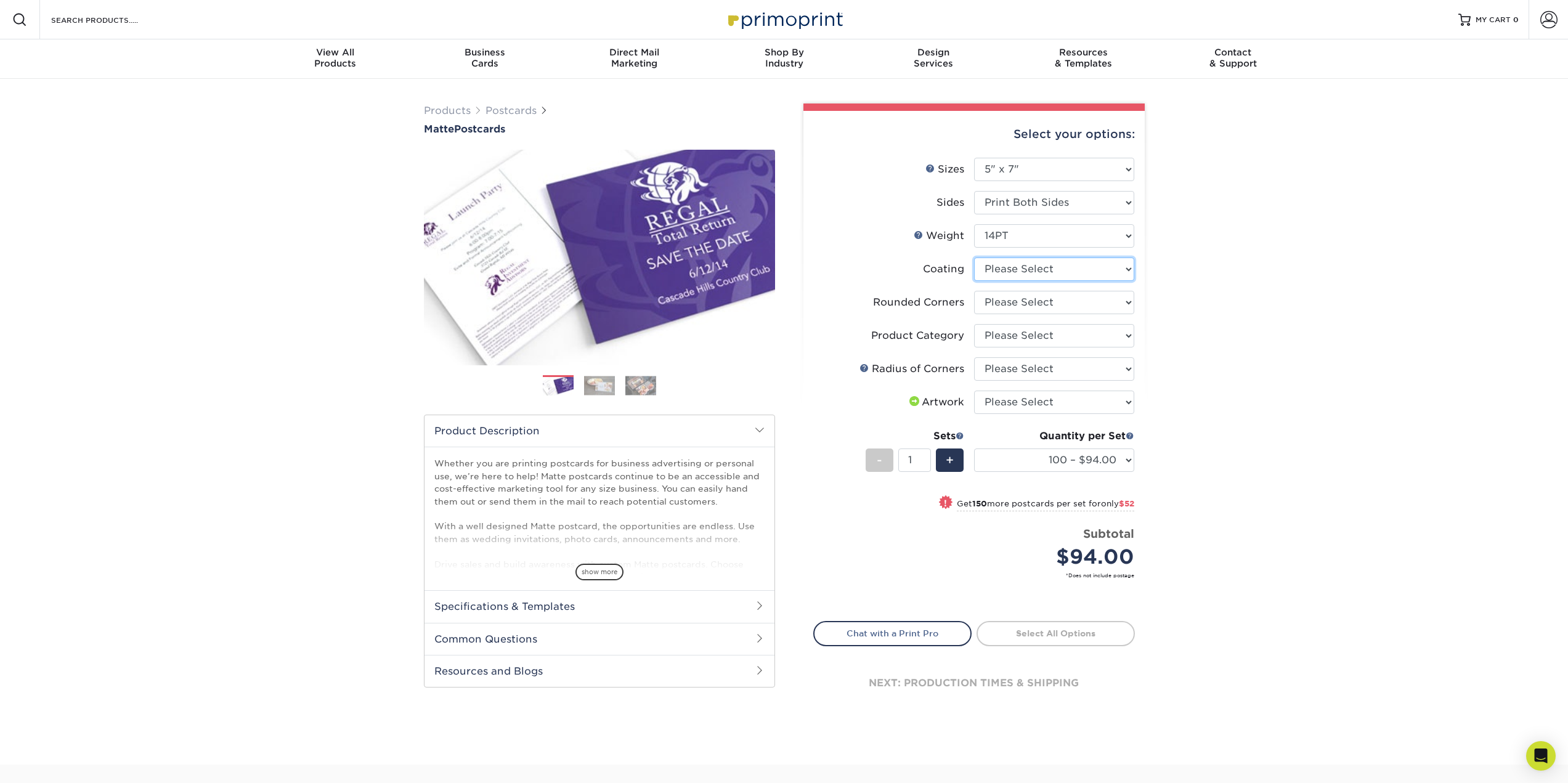
click at [1059, 272] on select at bounding box center [1053, 269] width 160 height 24
select select "121bb7b5-3b4d-429f-bd8d-bbf80e953313"
click at [974, 258] on select at bounding box center [1053, 269] width 160 height 24
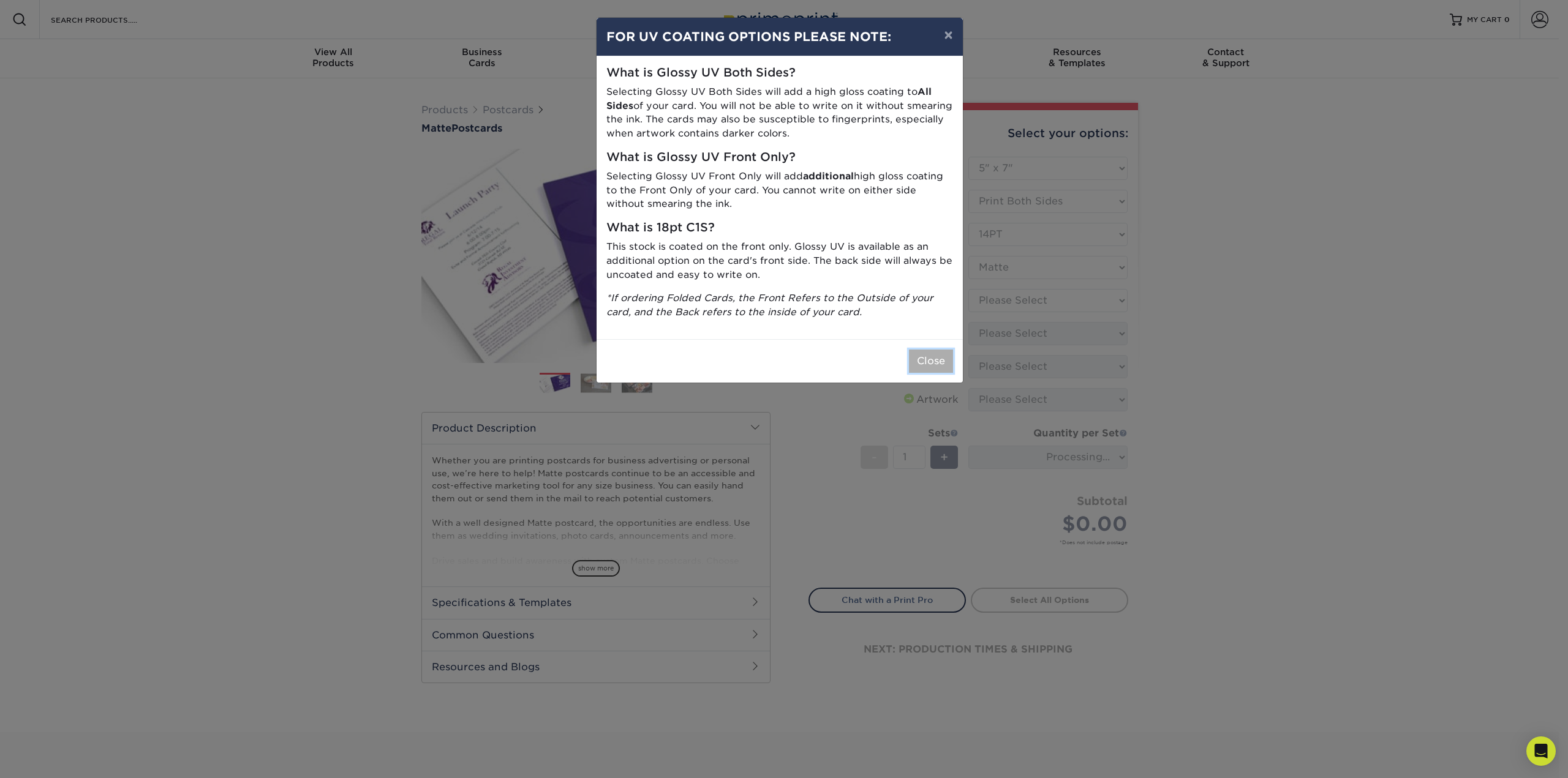
click at [937, 360] on button "Close" at bounding box center [931, 361] width 44 height 24
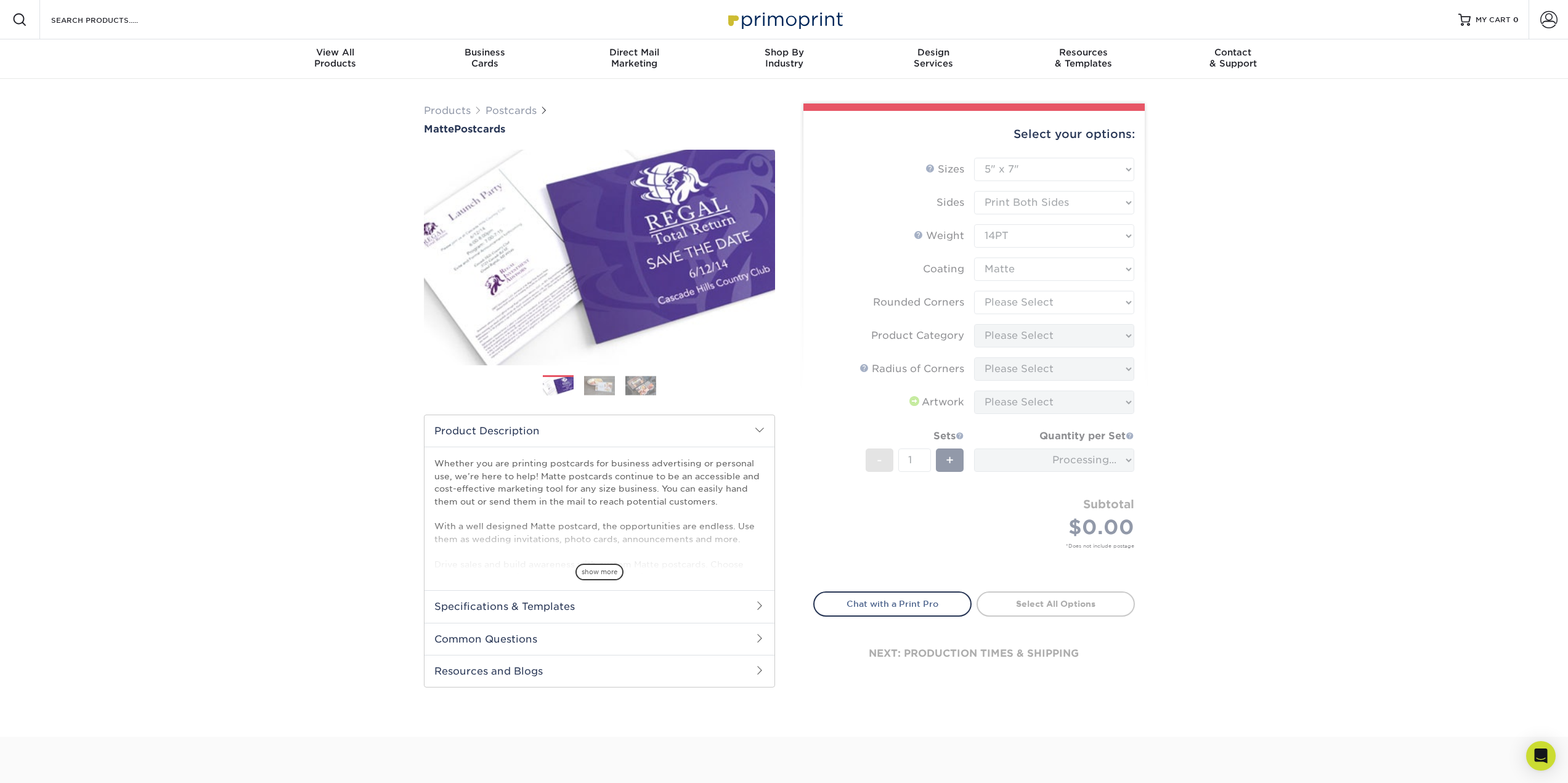
click at [1062, 305] on form "Sizes Help Sizes Please Select 1.5" x 7" 2" x 4" 2" x 6" 2" x 7" 2" x 8" 2.12" …" at bounding box center [974, 367] width 321 height 419
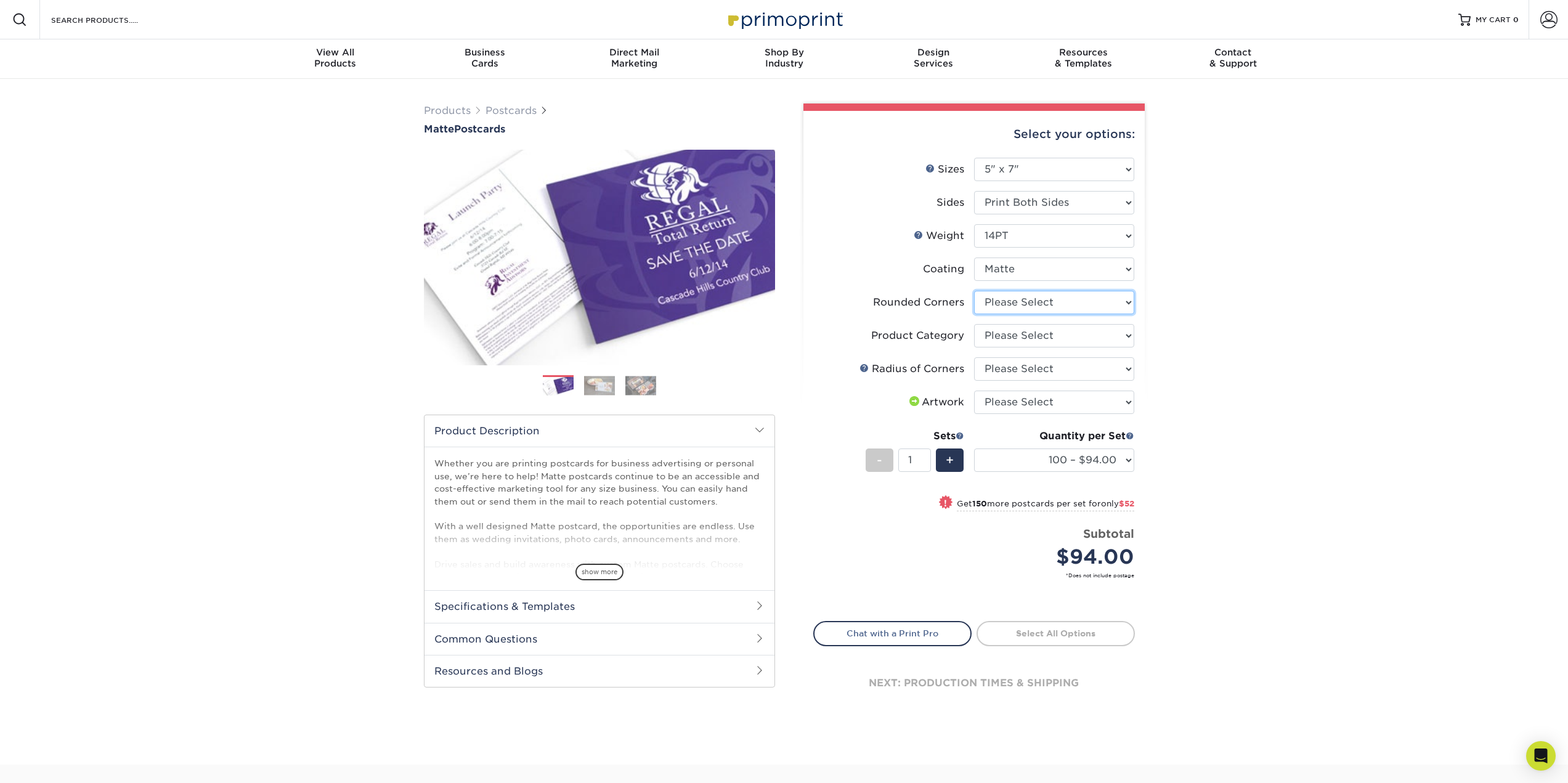
click at [1066, 304] on select "Please Select Yes - Round 4 Corners No" at bounding box center [1053, 302] width 160 height 24
select select "0"
click at [974, 290] on select "Please Select Yes - Round 4 Corners No" at bounding box center [1053, 302] width 160 height 24
select select
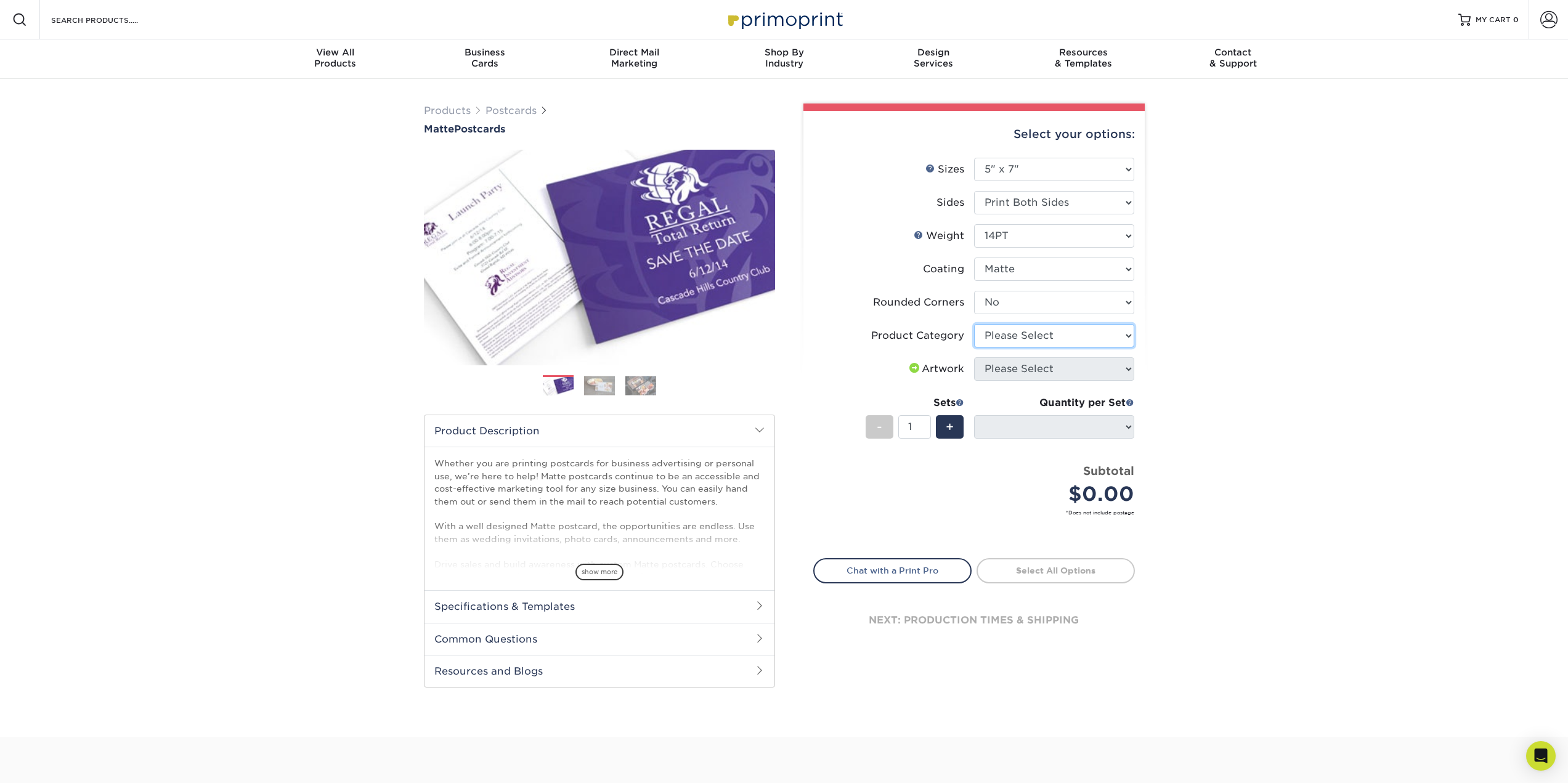
click at [1067, 334] on select "Please Select Postcards" at bounding box center [1053, 335] width 160 height 24
select select "9b7272e0-d6c8-4c3c-8e97-d3a1bcdab858"
click at [974, 324] on select "Please Select Postcards" at bounding box center [1053, 335] width 160 height 24
click at [911, 367] on span at bounding box center [914, 367] width 15 height 10
click at [947, 370] on div "Artwork" at bounding box center [935, 369] width 57 height 15
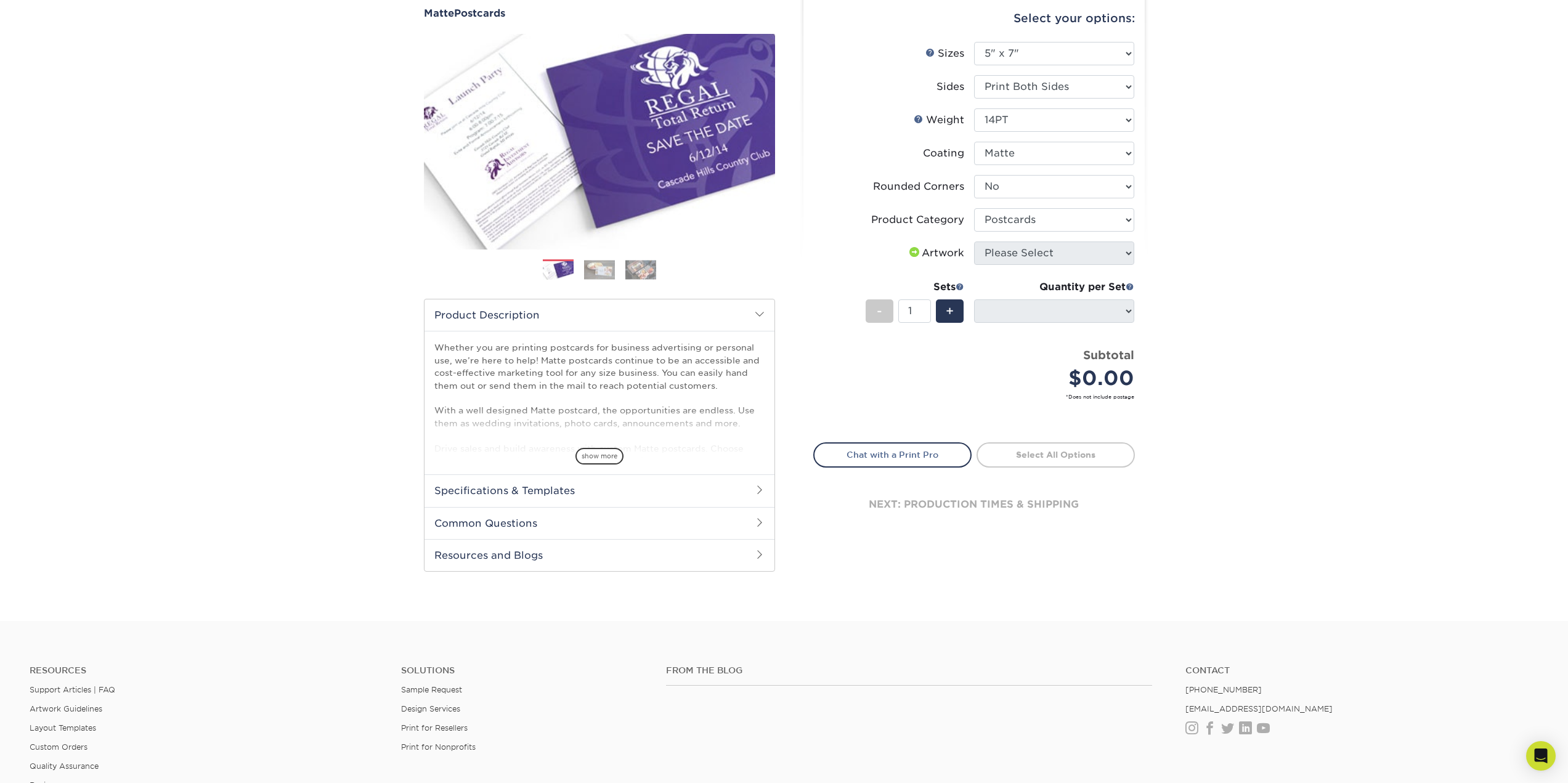
scroll to position [124, 0]
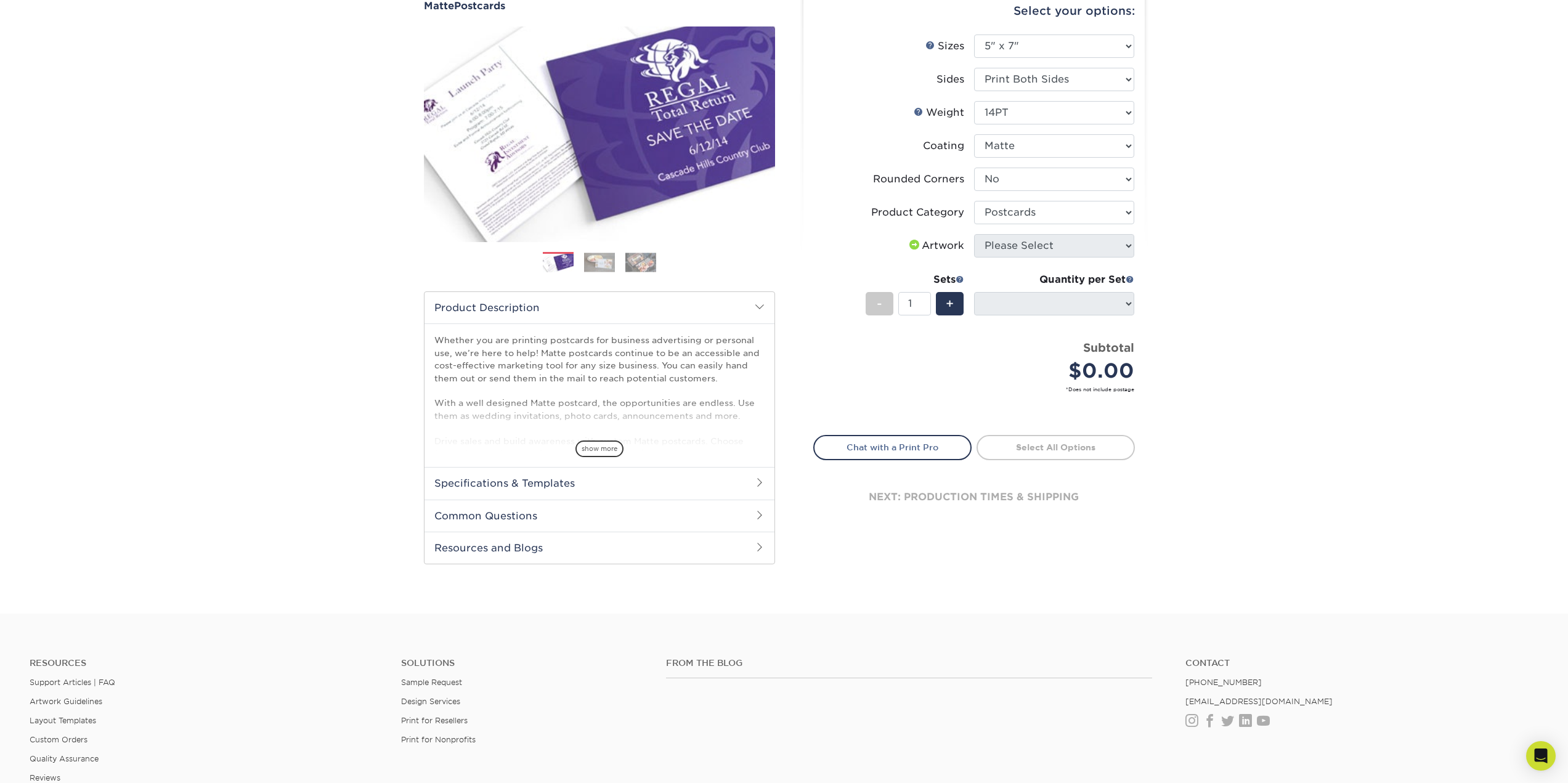
click at [531, 516] on h2 "Common Questions" at bounding box center [599, 516] width 350 height 32
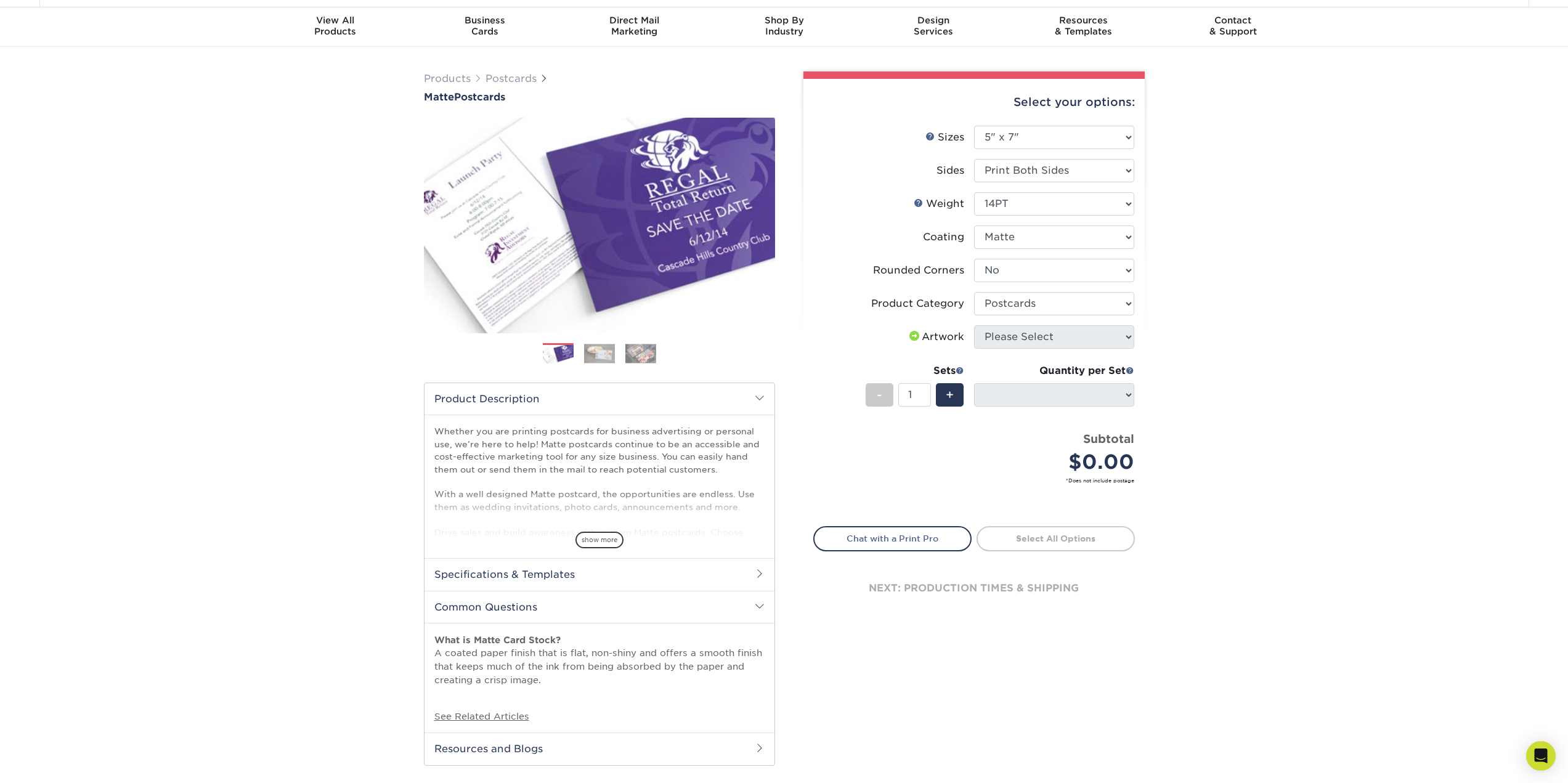
scroll to position [0, 0]
